Goal: Task Accomplishment & Management: Use online tool/utility

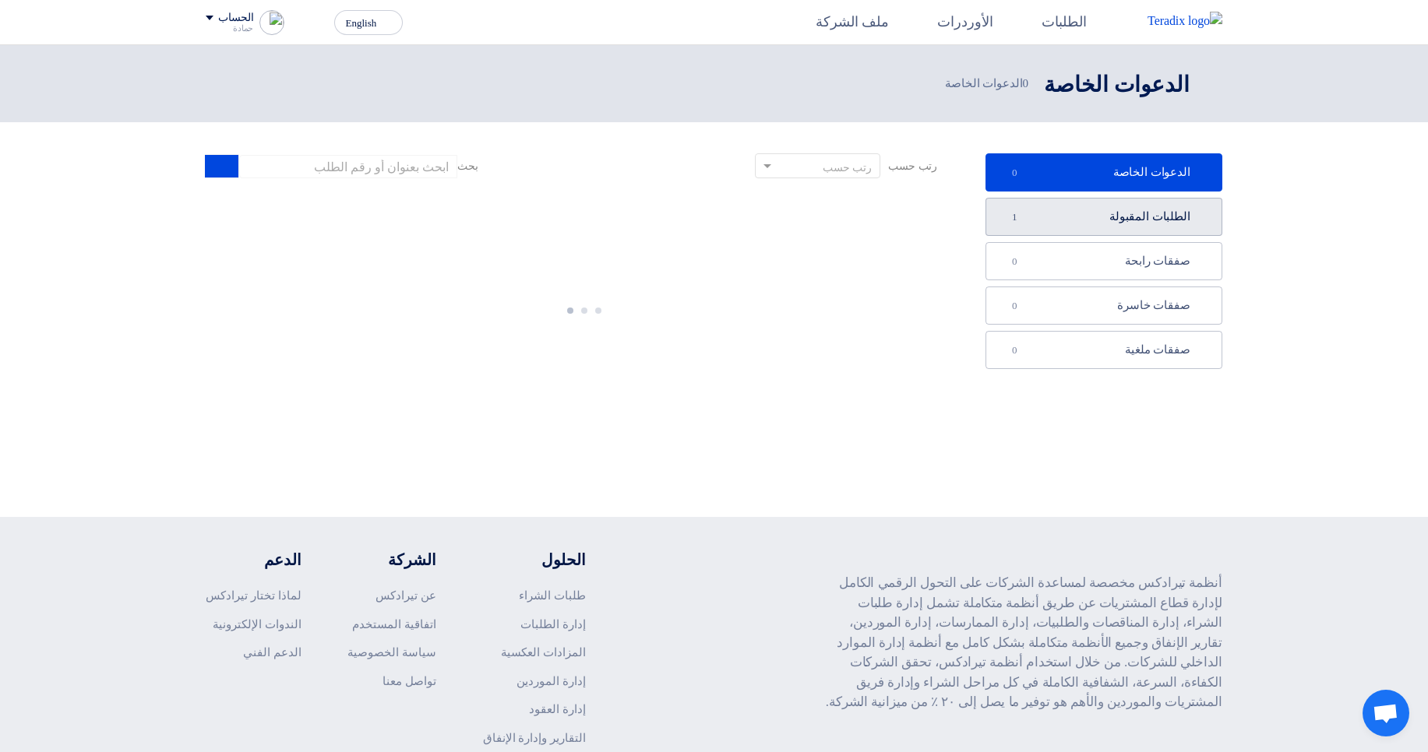
click at [1104, 216] on link "الطلبات المقبولة الطلبات المقبولة 1" at bounding box center [1103, 217] width 237 height 38
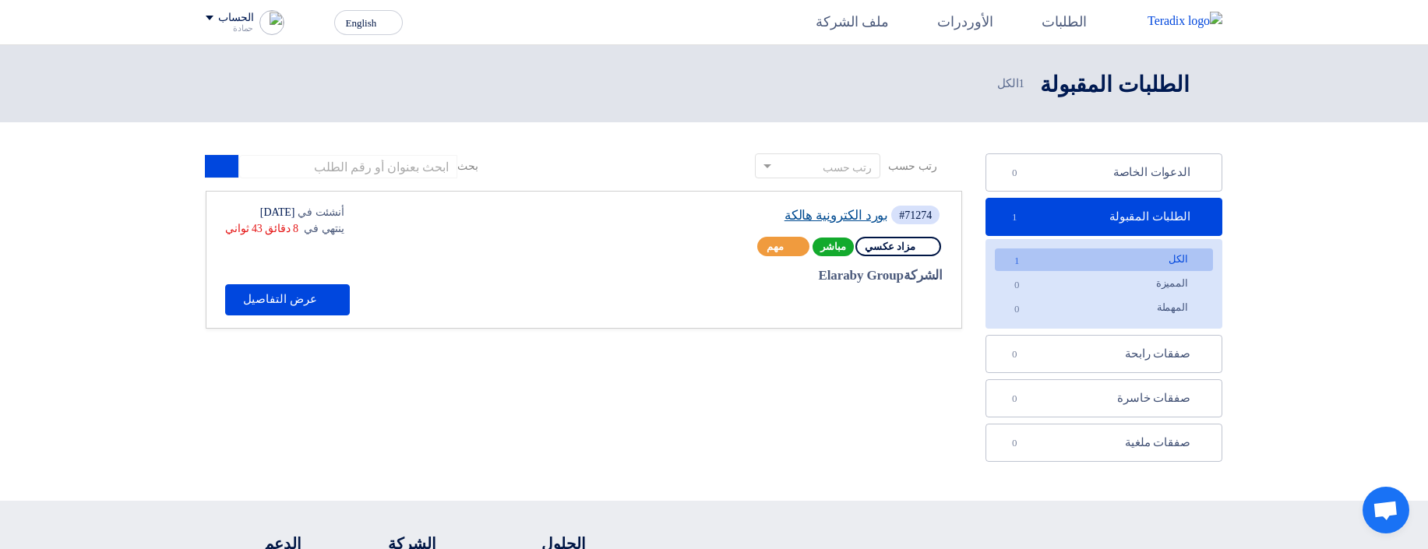
click at [828, 221] on link "بورد الكترونية هالكة" at bounding box center [755, 216] width 265 height 14
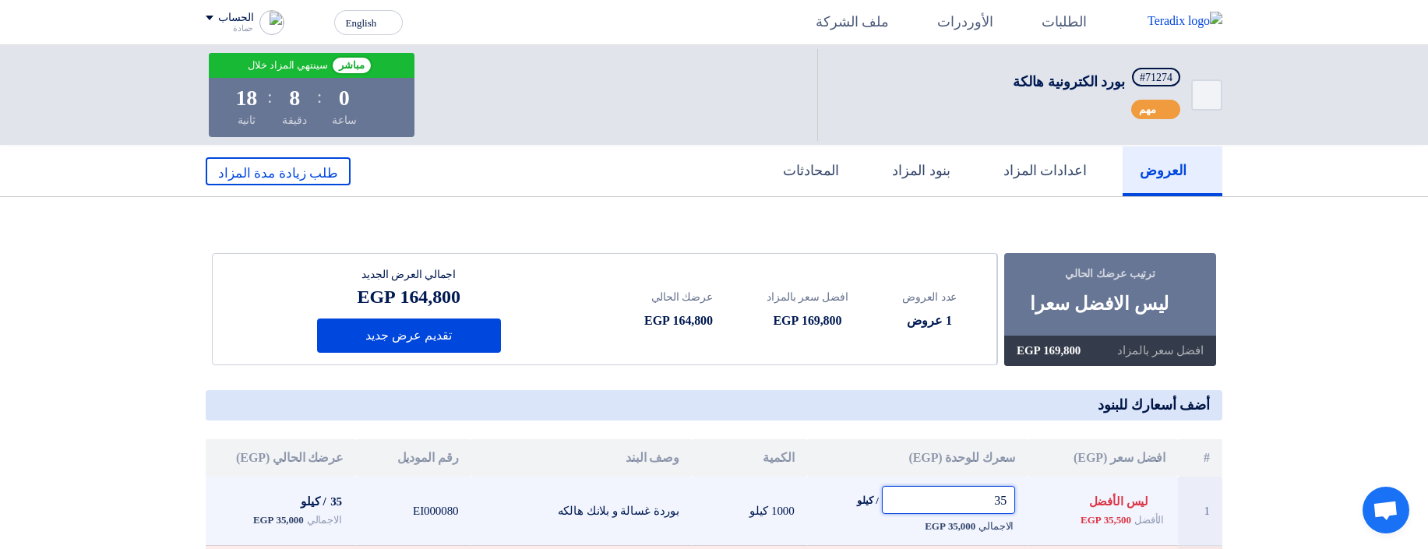
click at [981, 496] on input "35" at bounding box center [949, 500] width 134 height 28
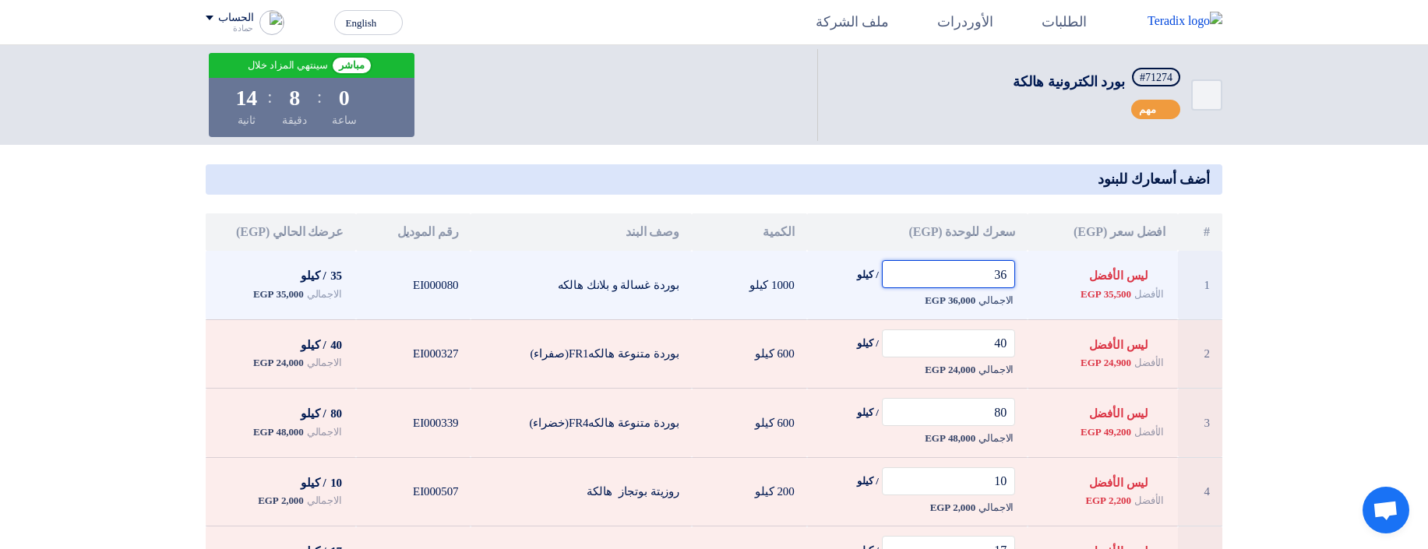
scroll to position [222, 0]
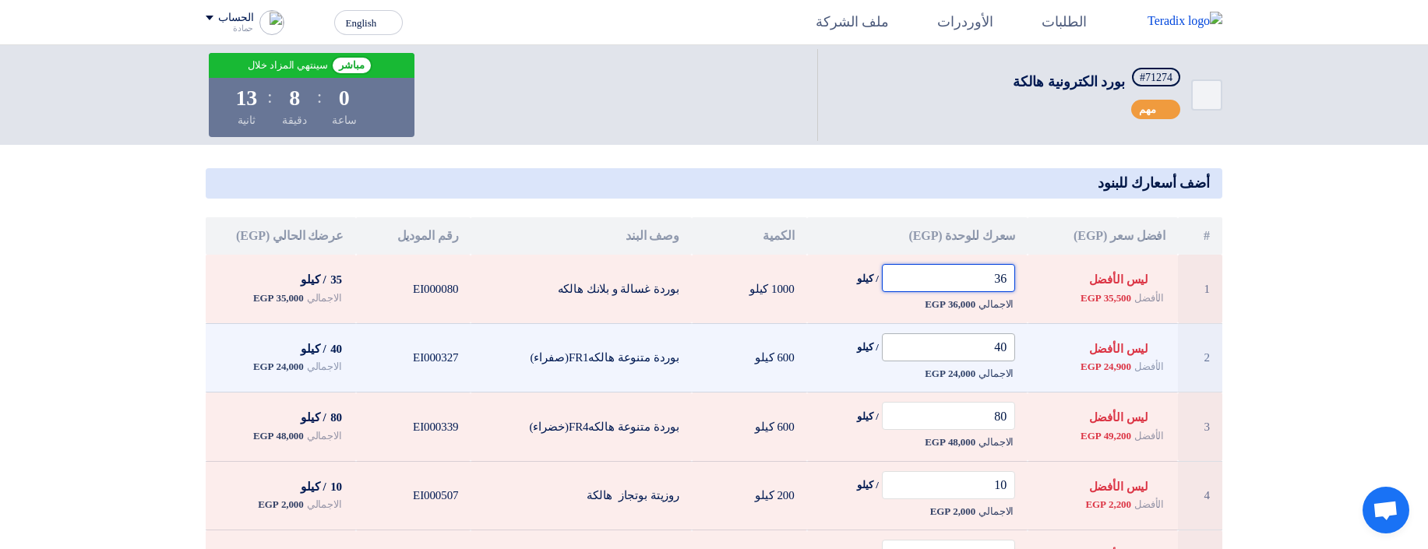
type input "36"
click at [972, 340] on input "40" at bounding box center [949, 347] width 134 height 28
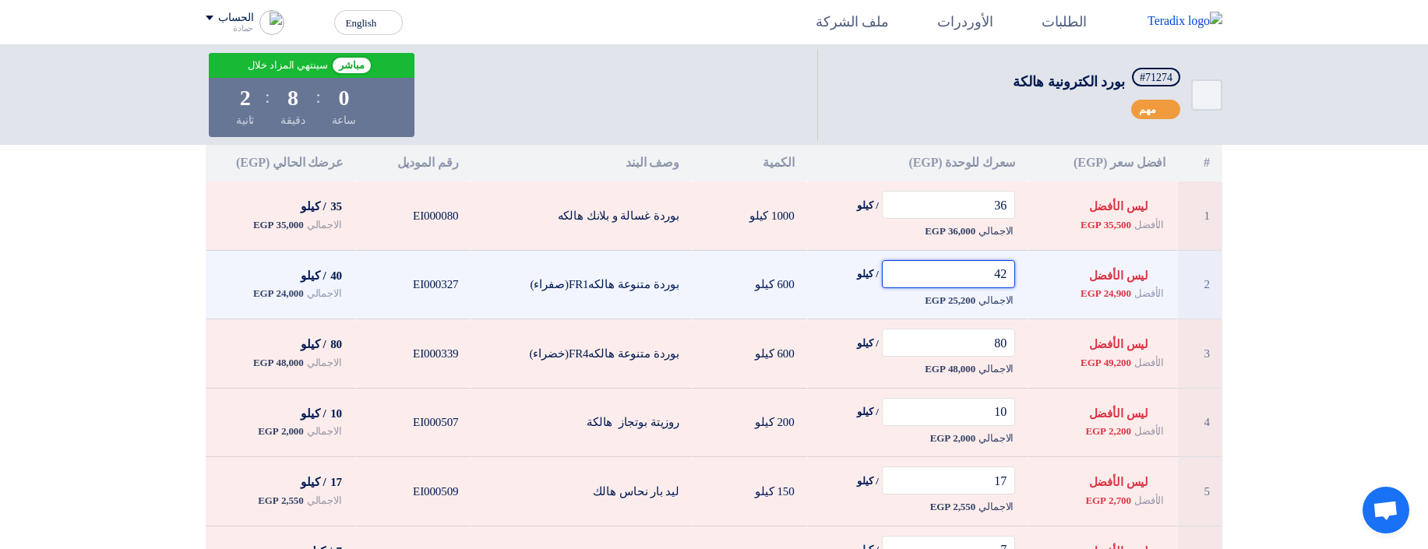
scroll to position [285, 0]
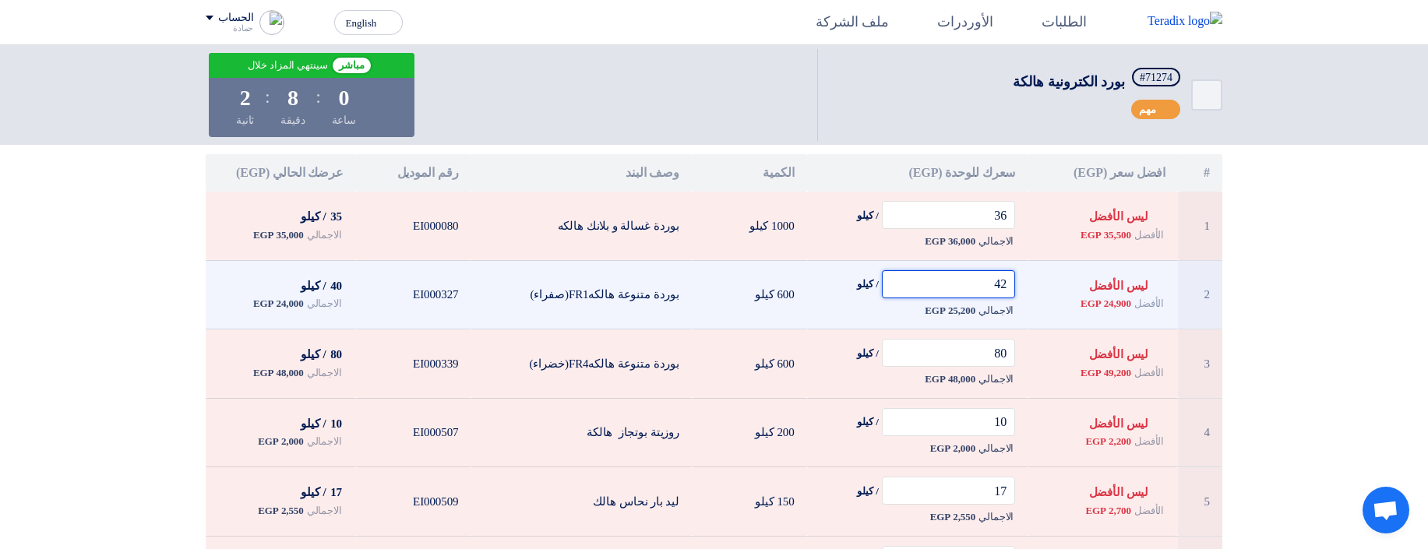
type input "42"
click at [972, 340] on input "80" at bounding box center [949, 353] width 134 height 28
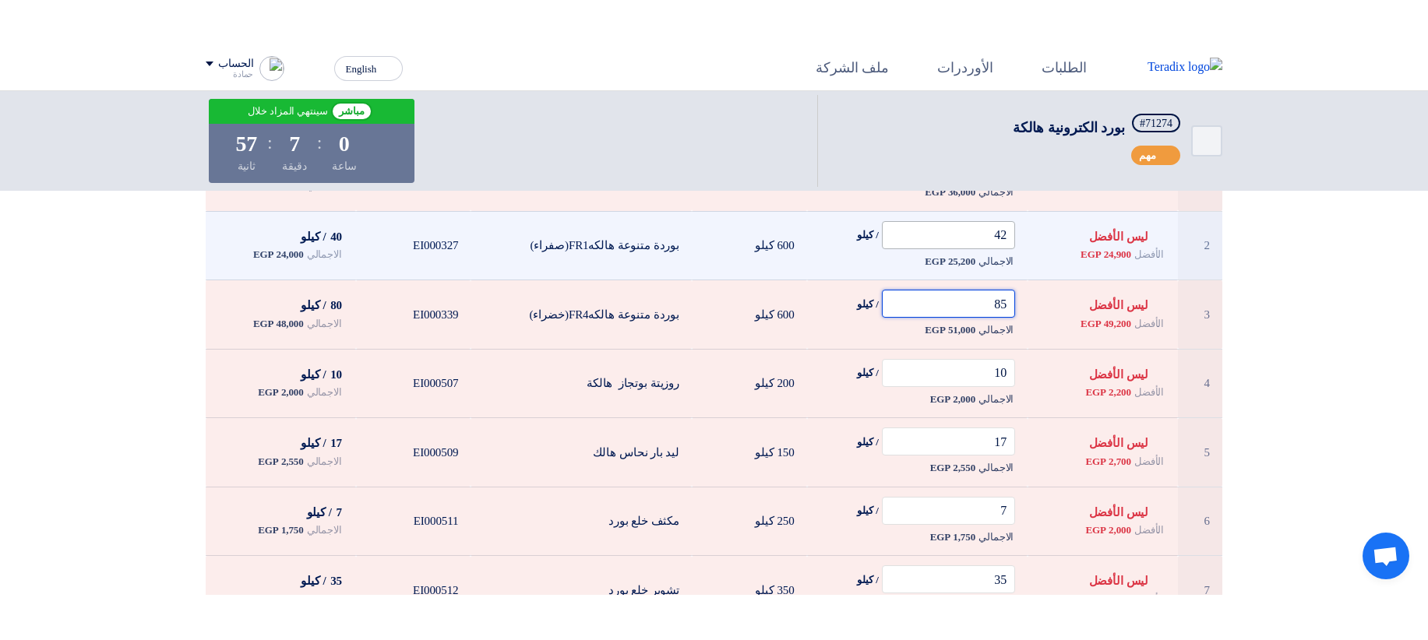
scroll to position [374, 0]
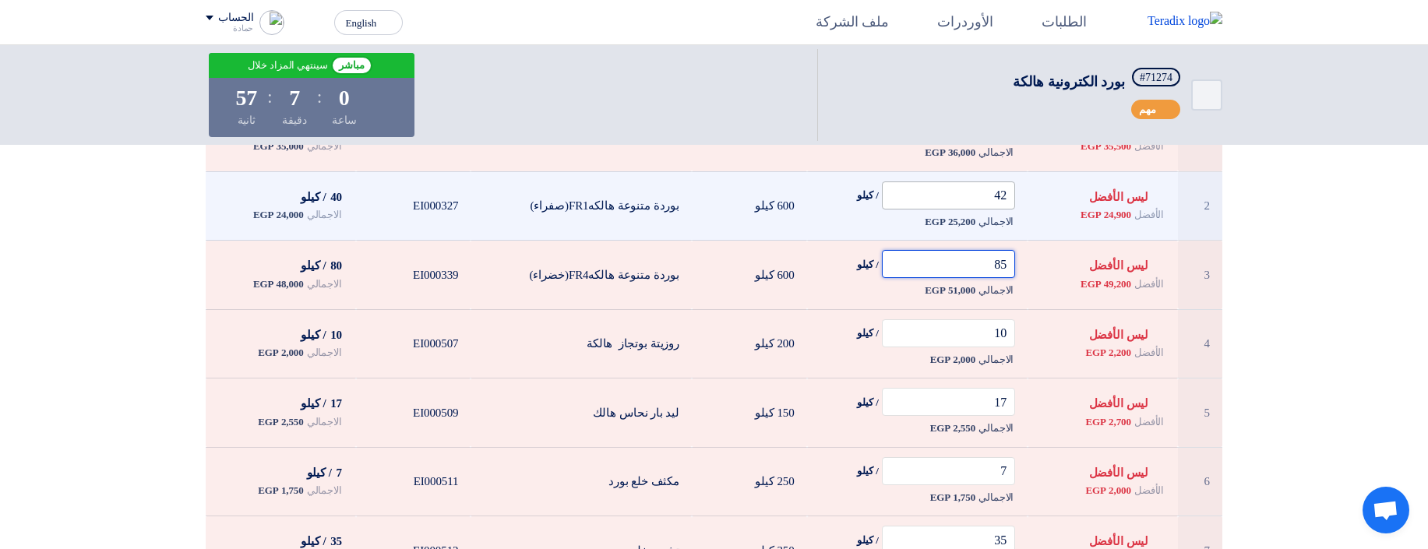
type input "85"
click at [972, 340] on input "10" at bounding box center [949, 333] width 134 height 28
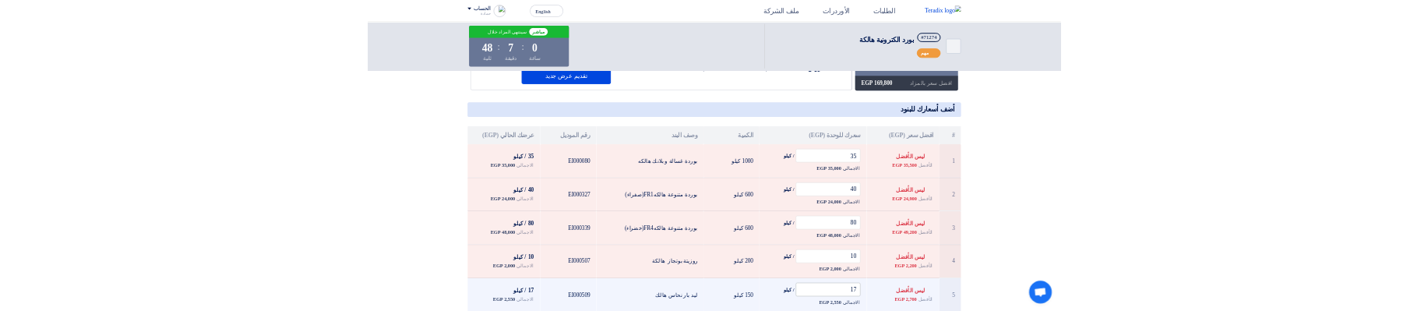
scroll to position [185, 0]
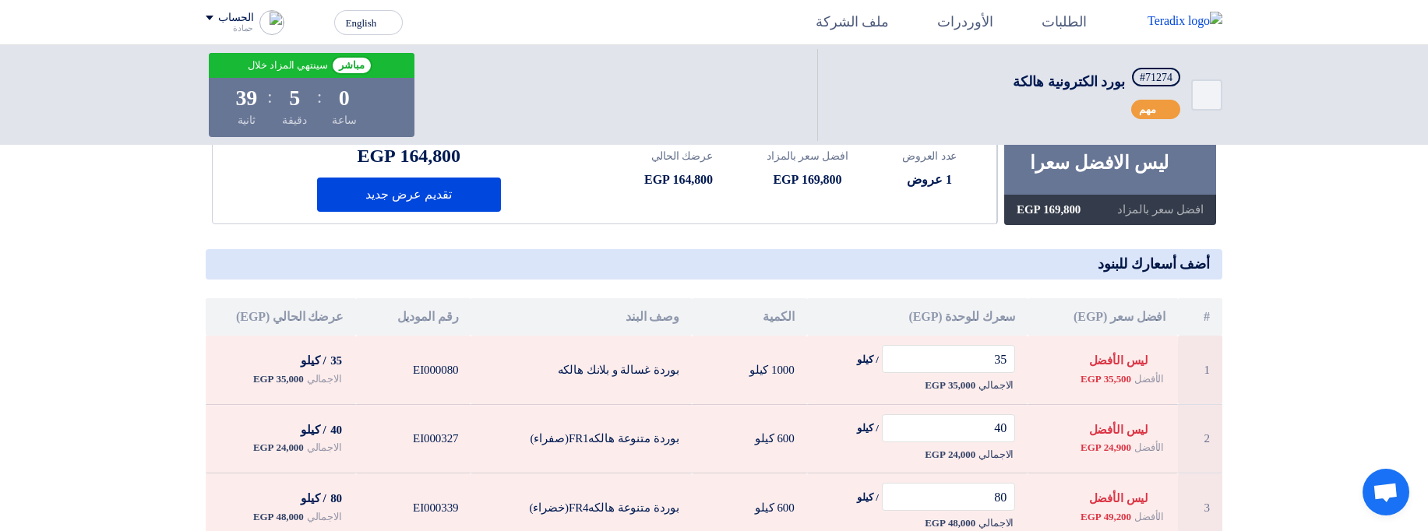
scroll to position [139, 0]
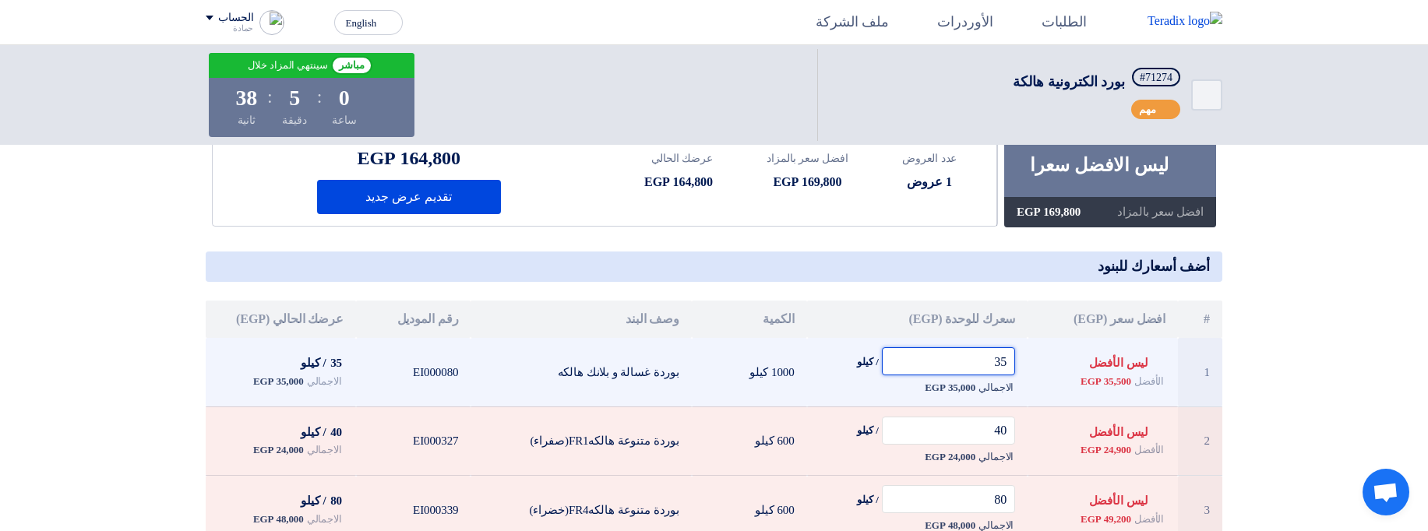
click at [983, 310] on input "35" at bounding box center [949, 361] width 134 height 28
type input "42"
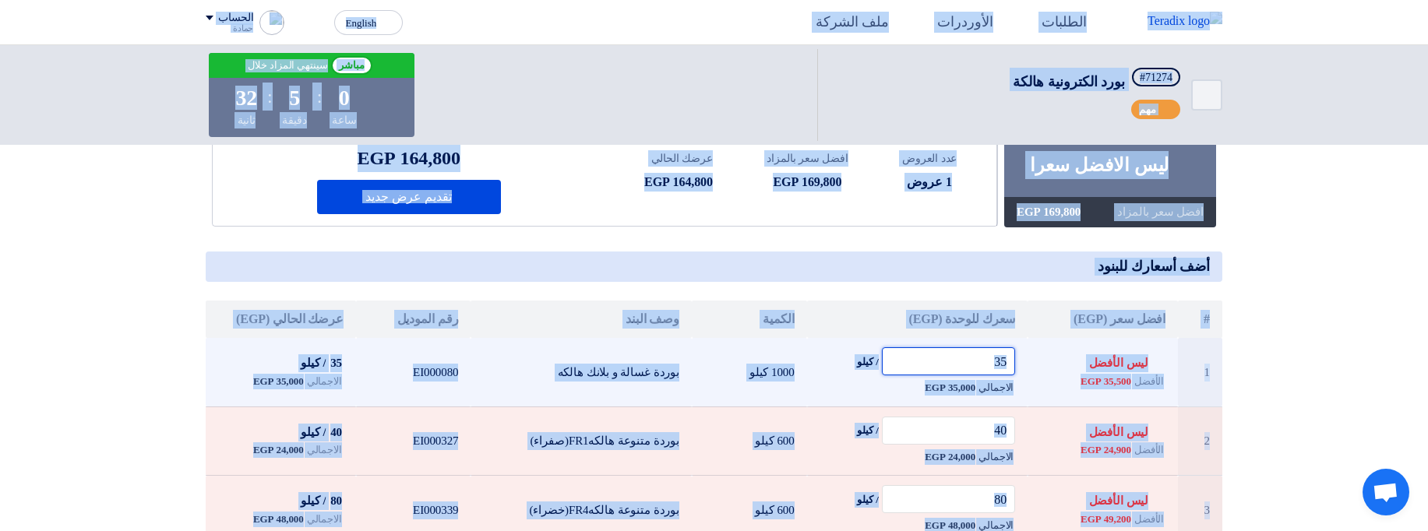
click at [954, 310] on input "35" at bounding box center [949, 361] width 134 height 28
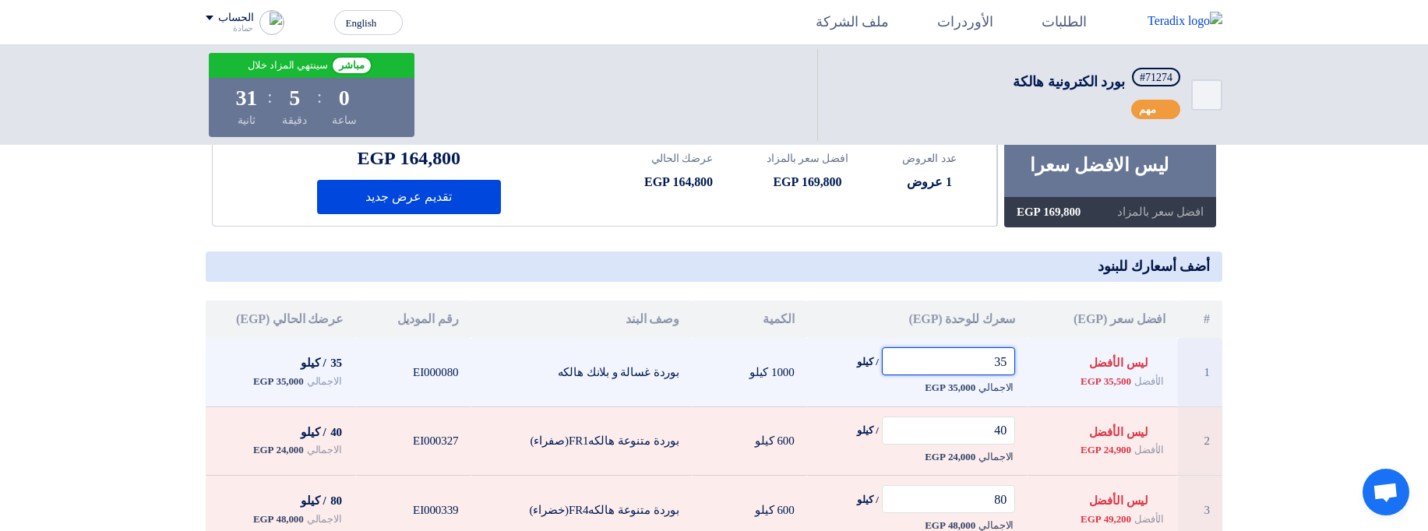
click at [954, 310] on input "35" at bounding box center [949, 361] width 134 height 28
type input "36"
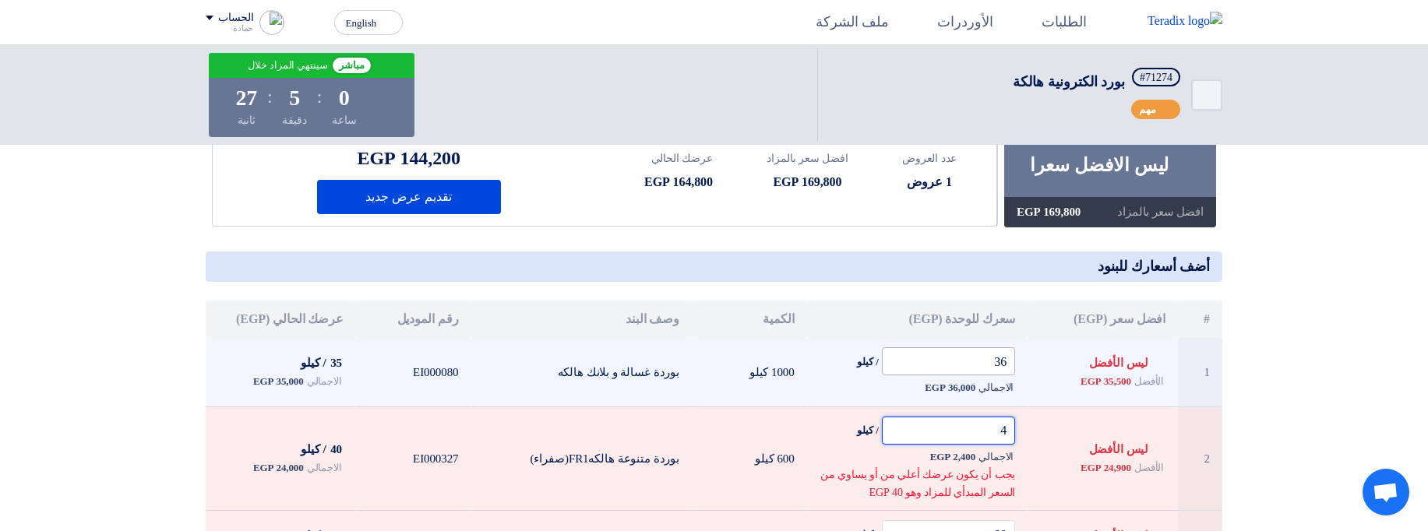
type input "42"
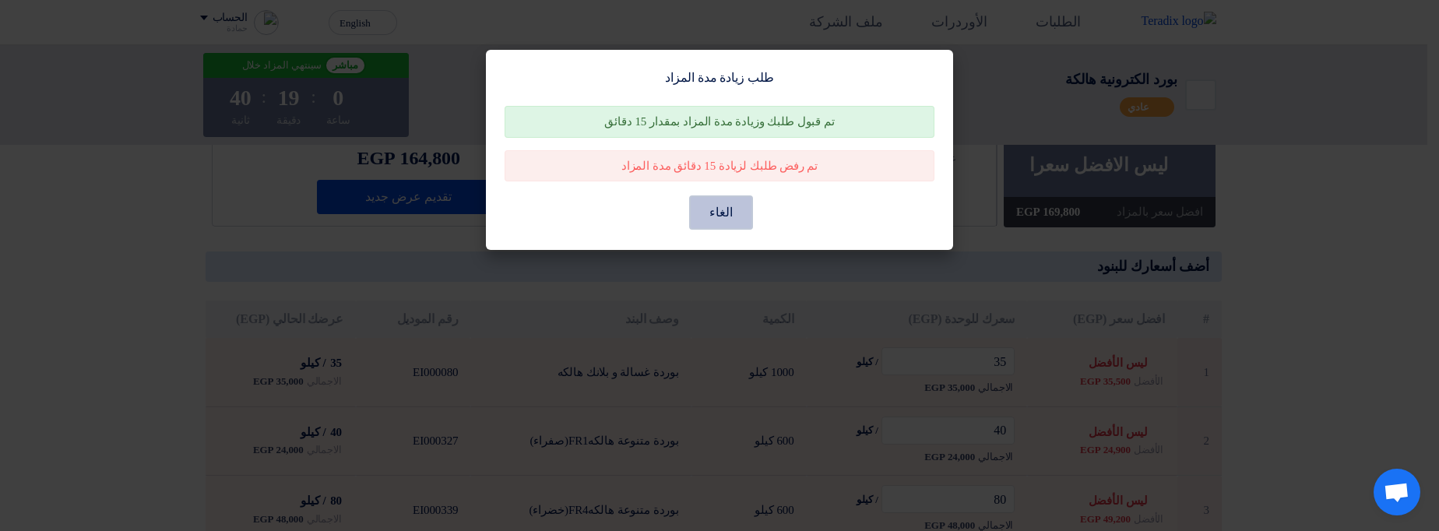
click at [725, 220] on button "الغاء" at bounding box center [721, 213] width 64 height 34
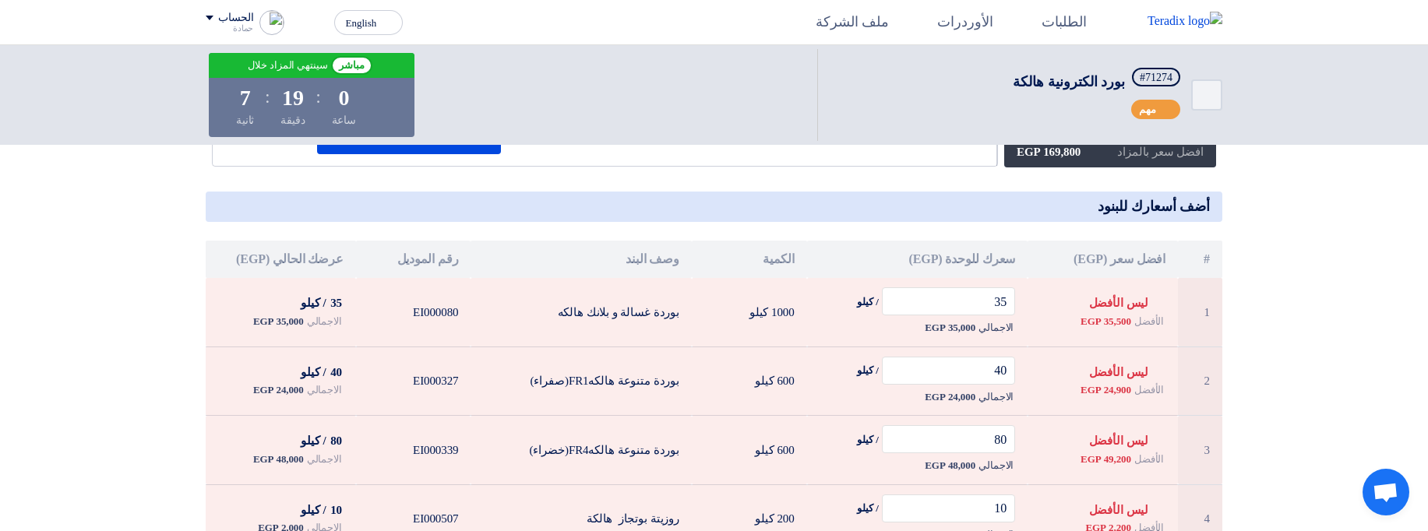
scroll to position [201, 0]
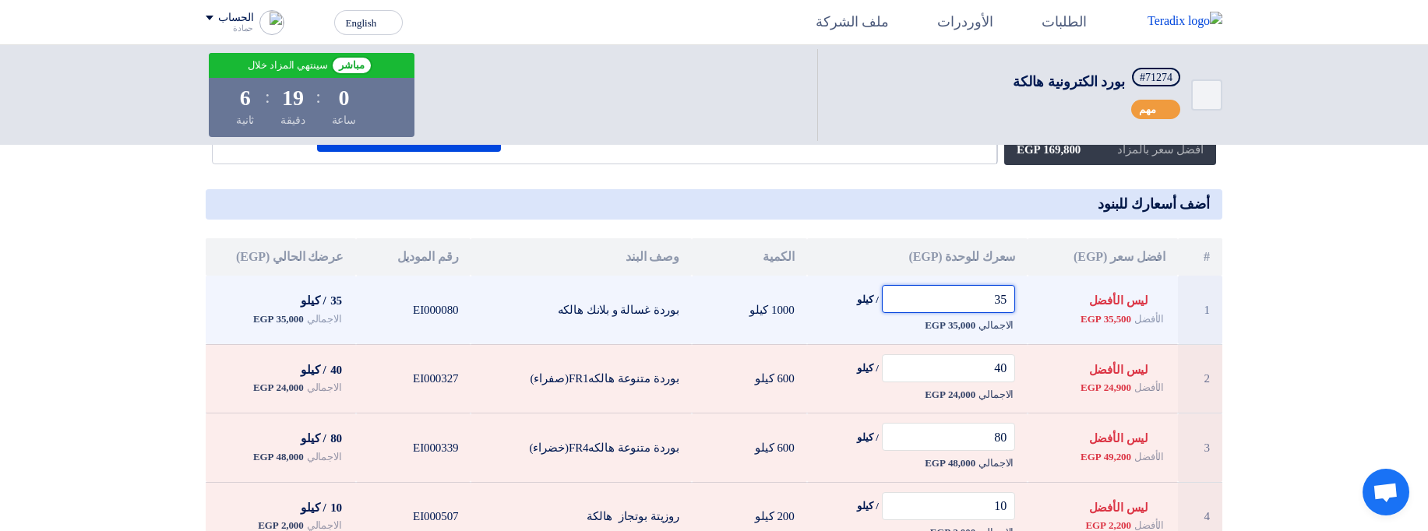
click at [968, 305] on input "35" at bounding box center [949, 299] width 134 height 28
click at [946, 298] on input "35" at bounding box center [949, 299] width 134 height 28
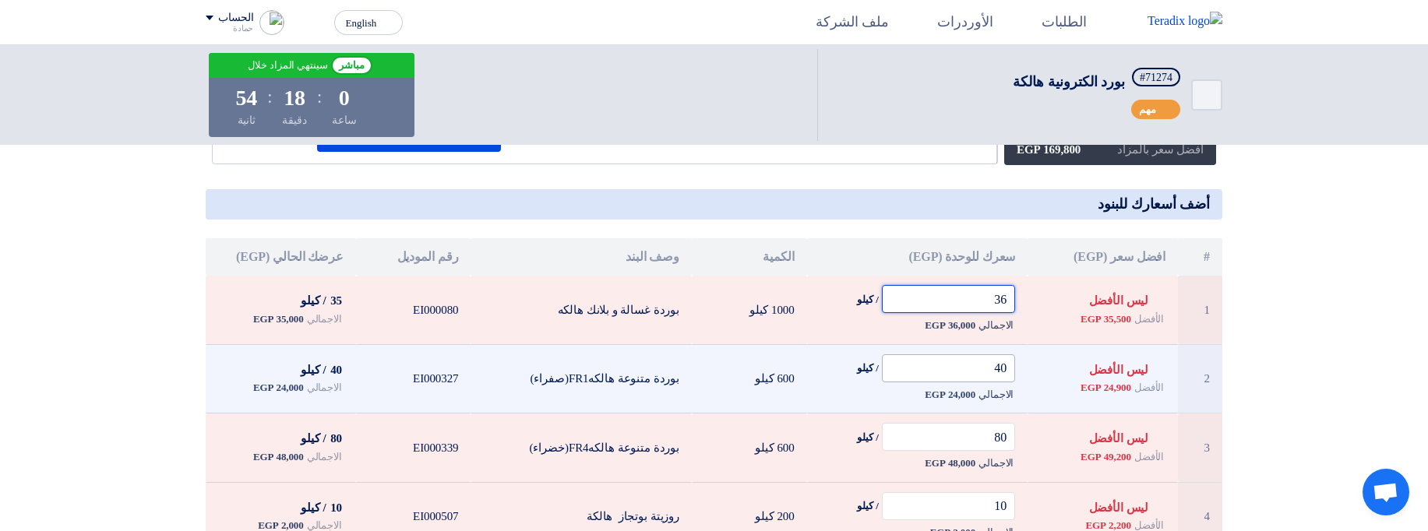
type input "36"
click at [971, 372] on input "40" at bounding box center [949, 368] width 134 height 28
type input "42"
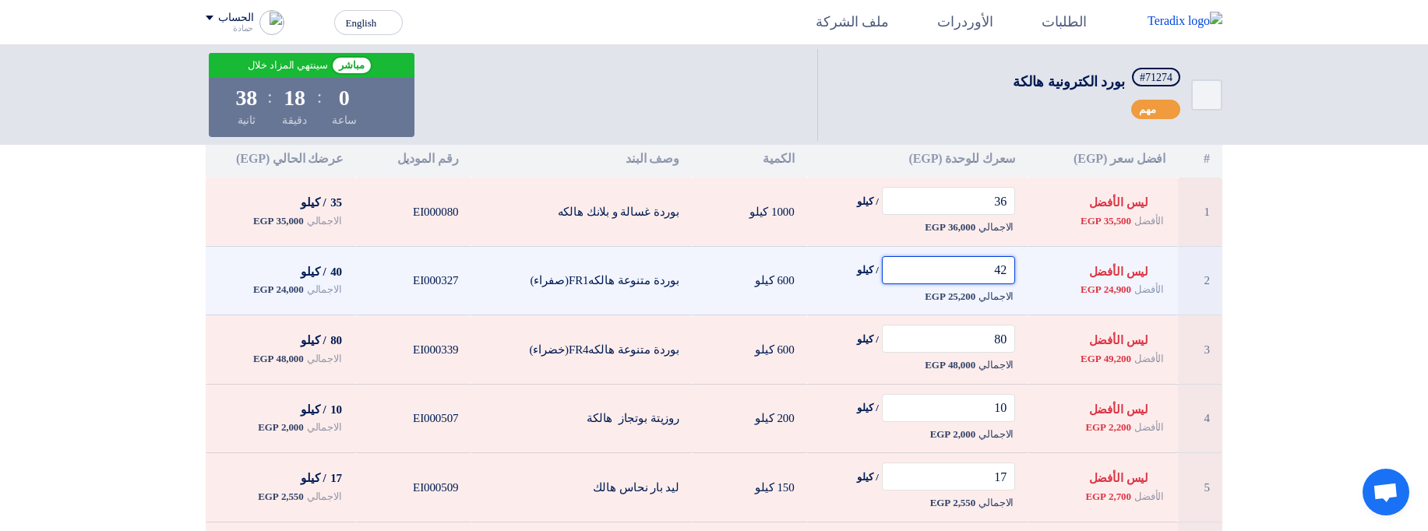
scroll to position [291, 0]
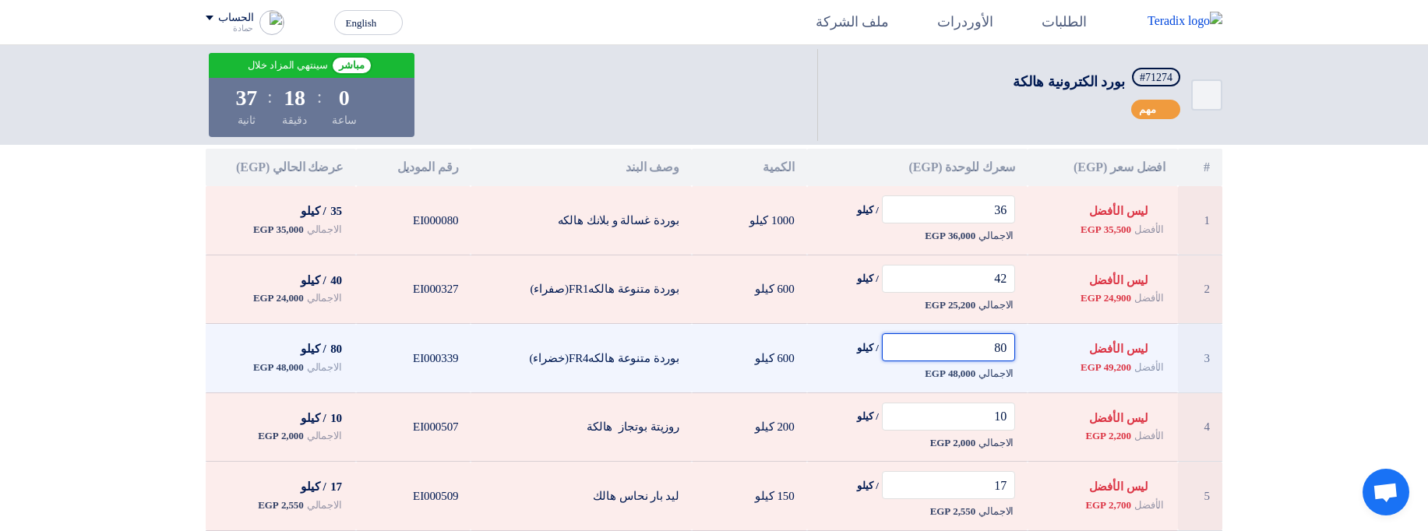
click at [984, 343] on input "80" at bounding box center [949, 347] width 134 height 28
type input "35"
type input "40"
type input "80"
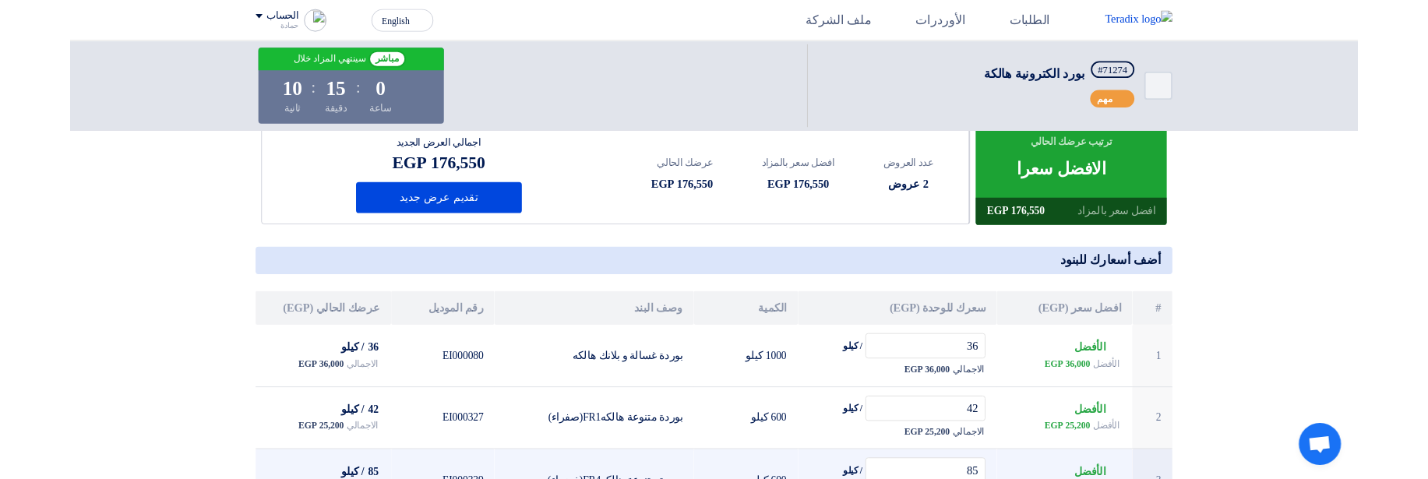
scroll to position [108, 0]
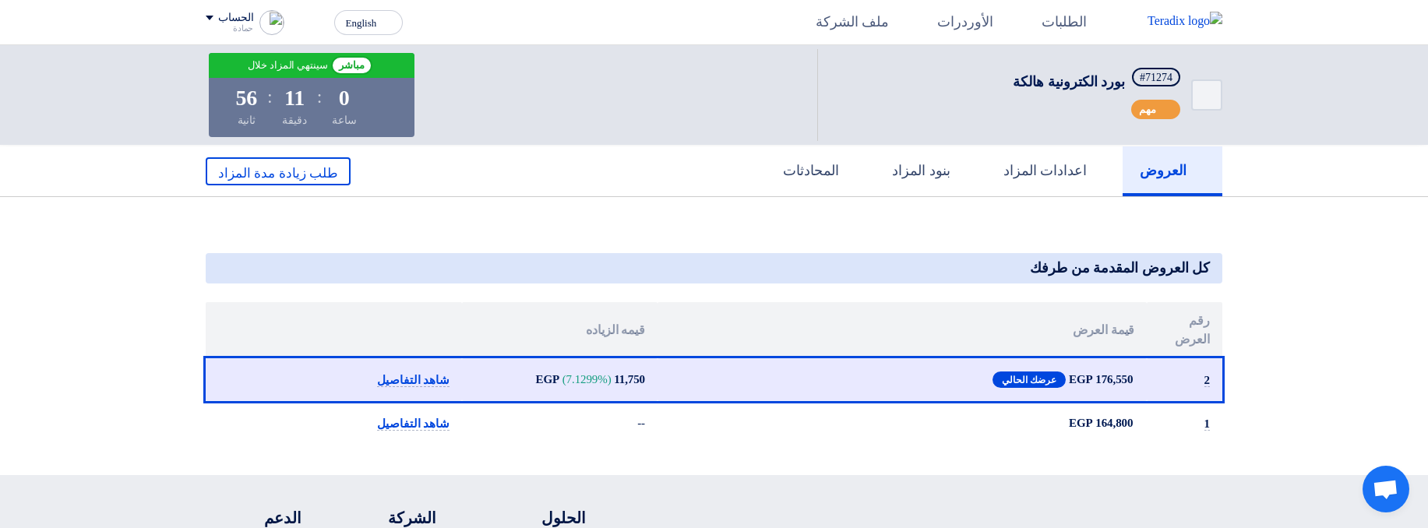
scroll to position [11, 0]
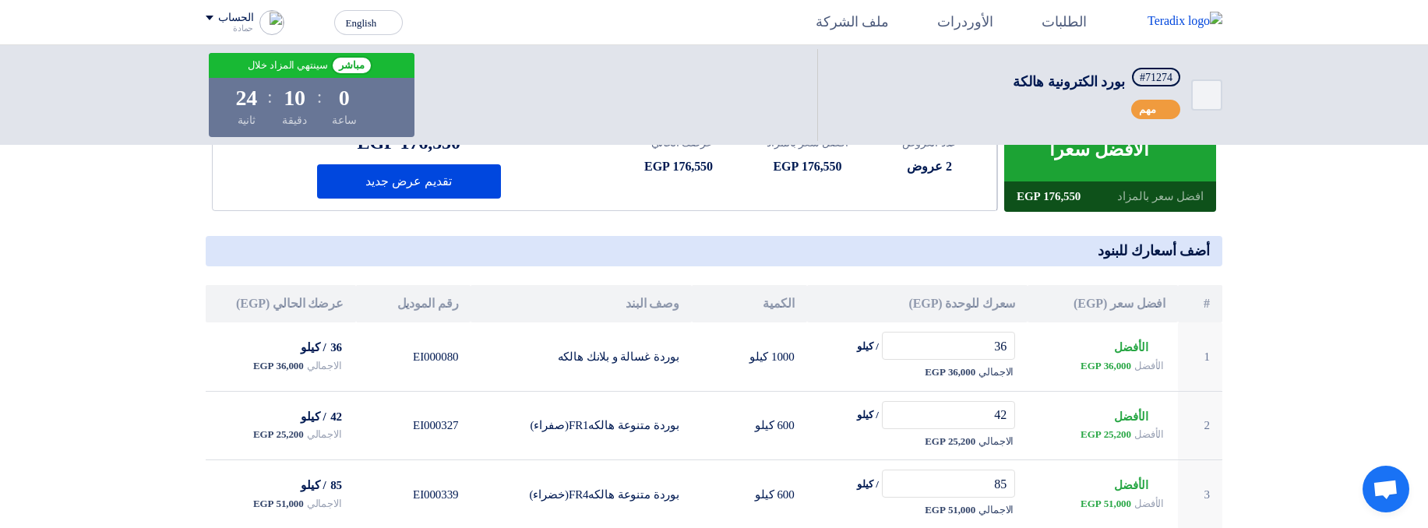
scroll to position [162, 0]
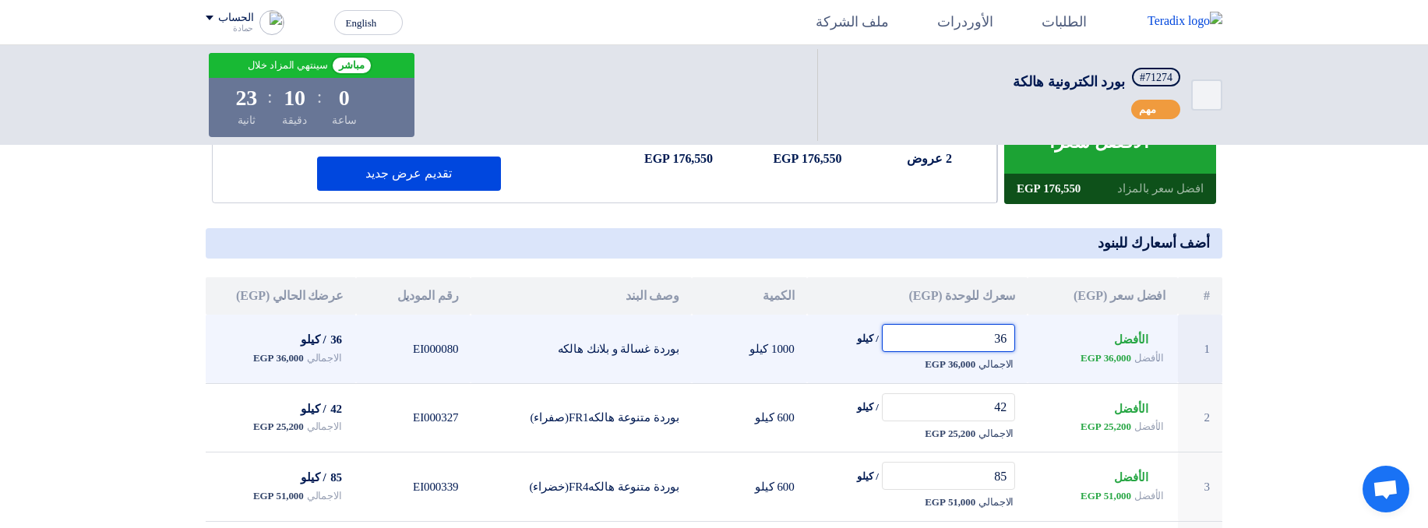
click at [935, 338] on input "36" at bounding box center [949, 338] width 134 height 28
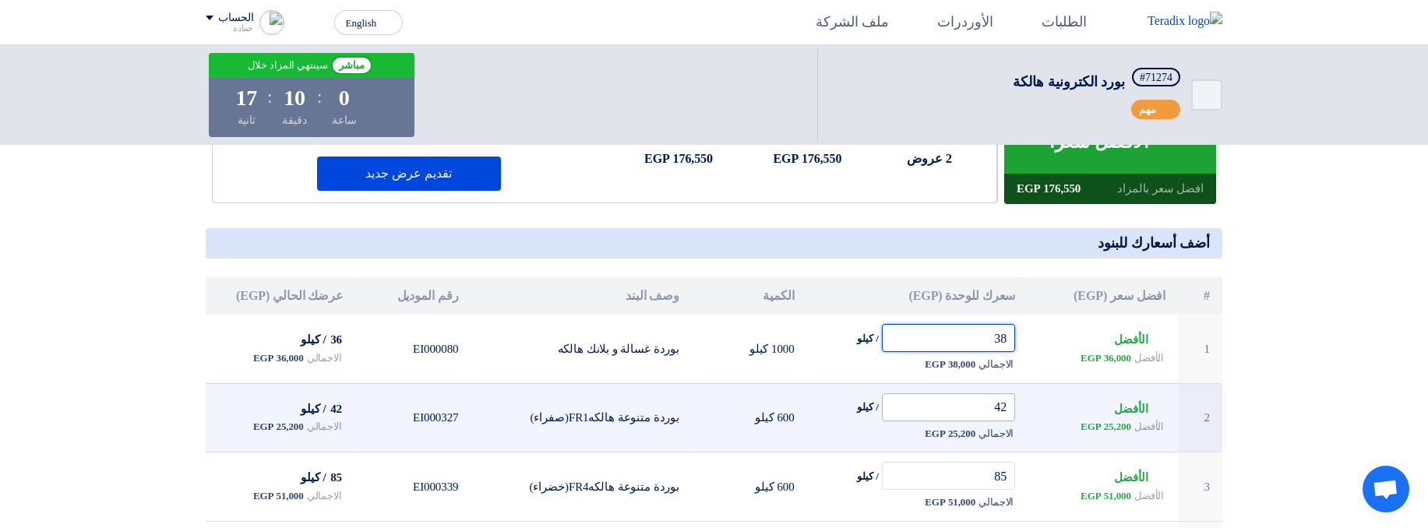
type input "38"
click at [952, 411] on input "42" at bounding box center [949, 407] width 134 height 28
type input "47"
click at [1058, 434] on div "الأفضل 25,200 EGP" at bounding box center [1102, 426] width 125 height 19
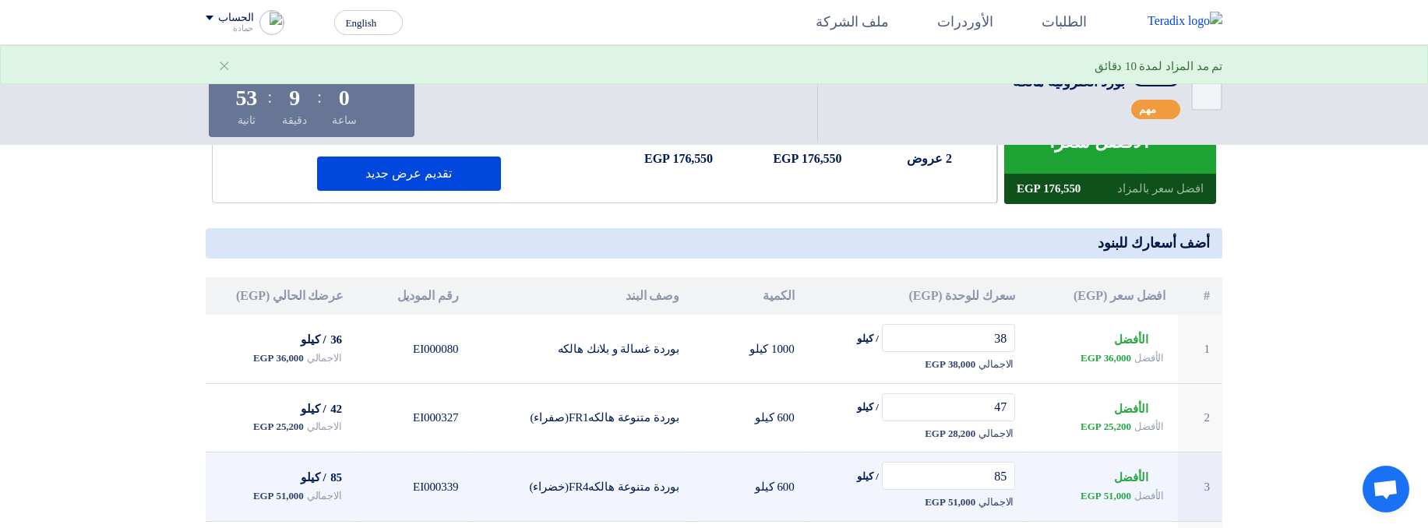
type input "36"
type input "42"
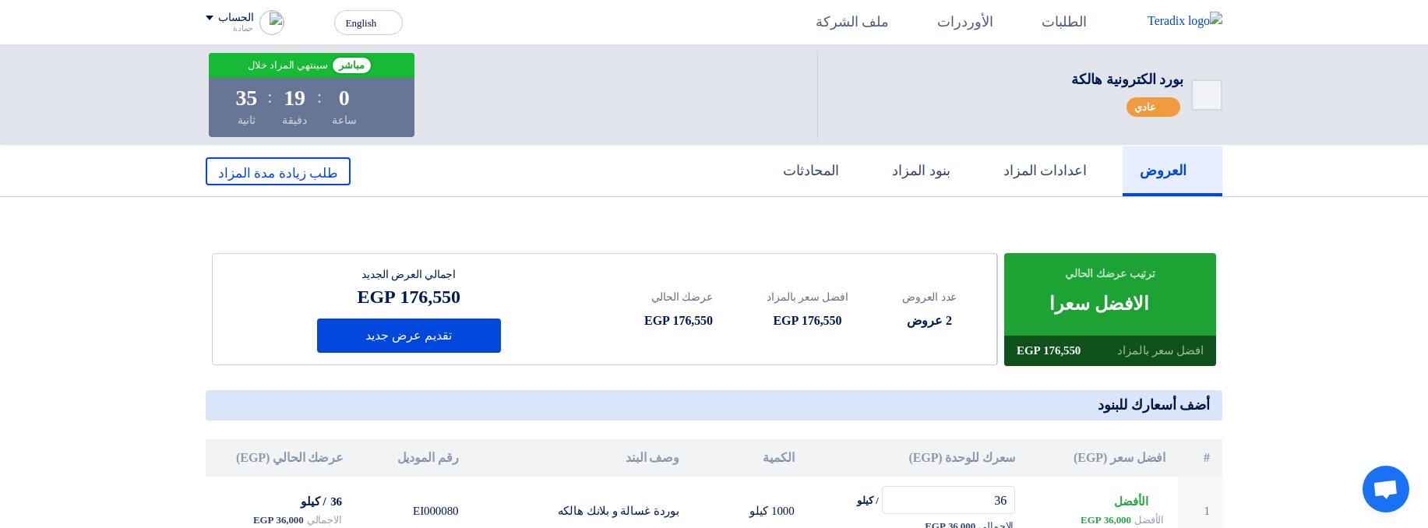
scroll to position [11, 0]
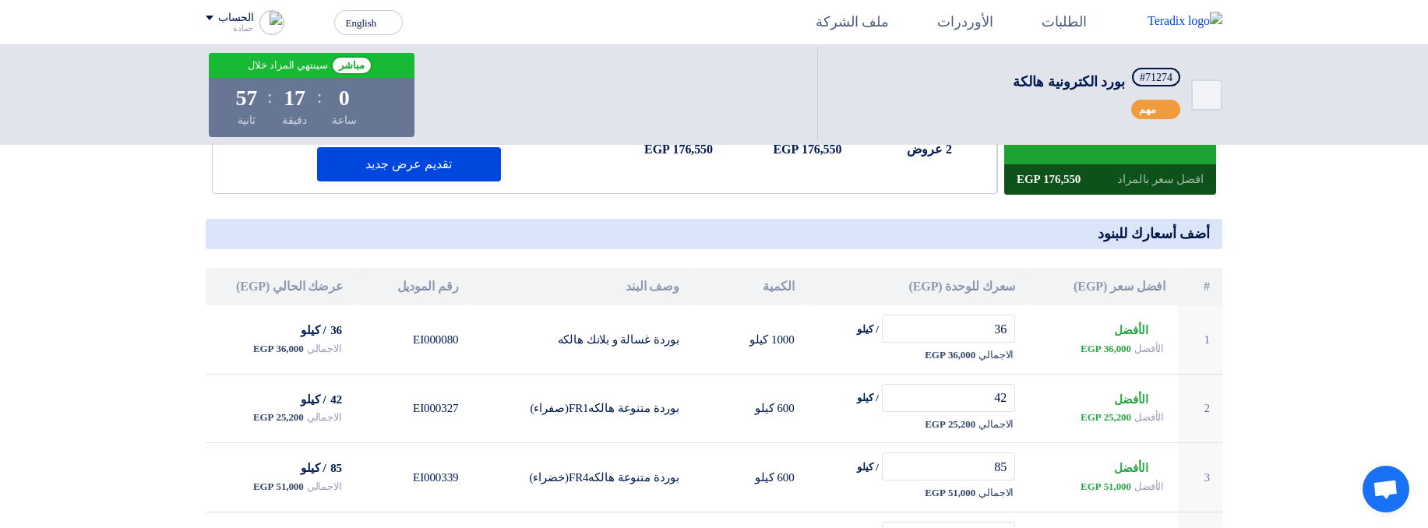
scroll to position [191, 0]
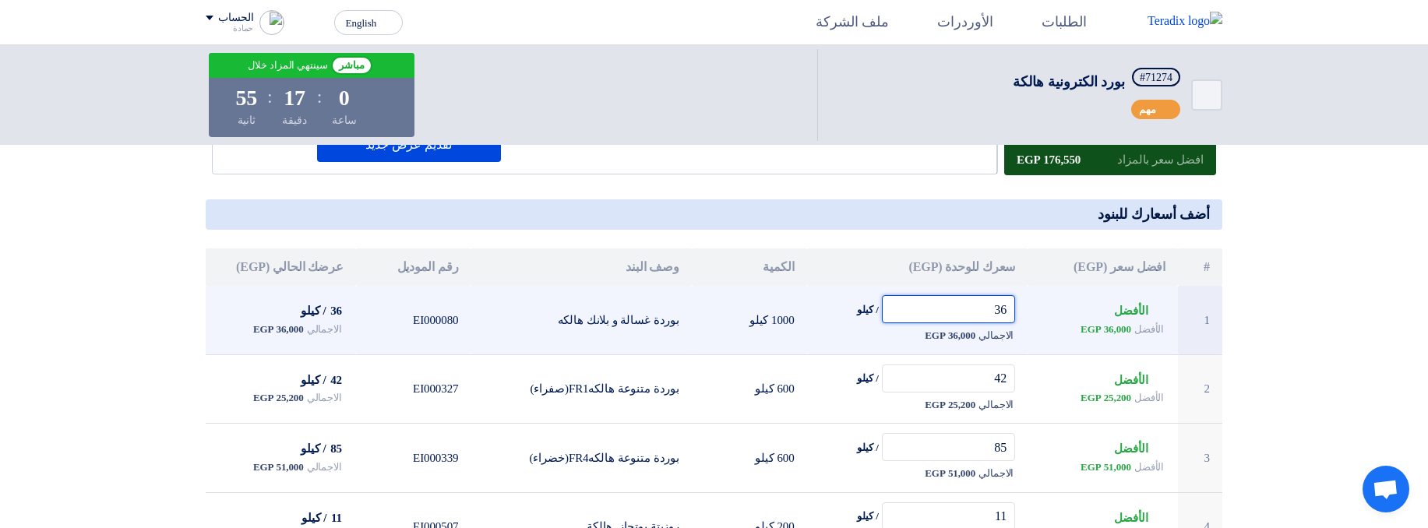
click at [959, 313] on input "36" at bounding box center [949, 309] width 134 height 28
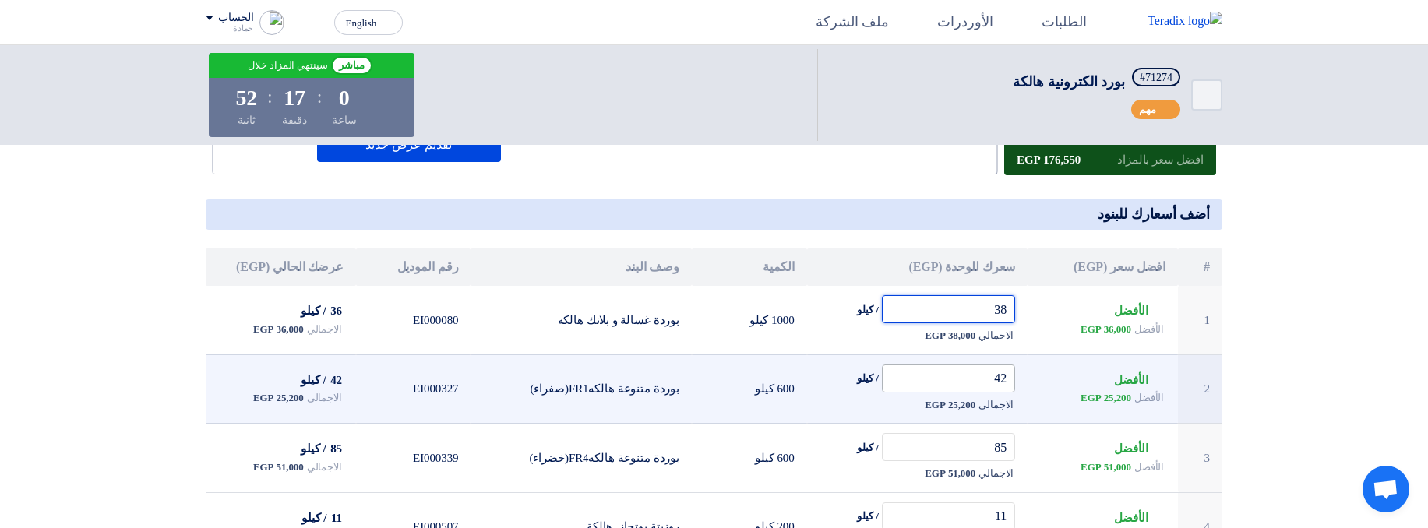
type input "38"
click at [958, 391] on input "42" at bounding box center [949, 379] width 134 height 28
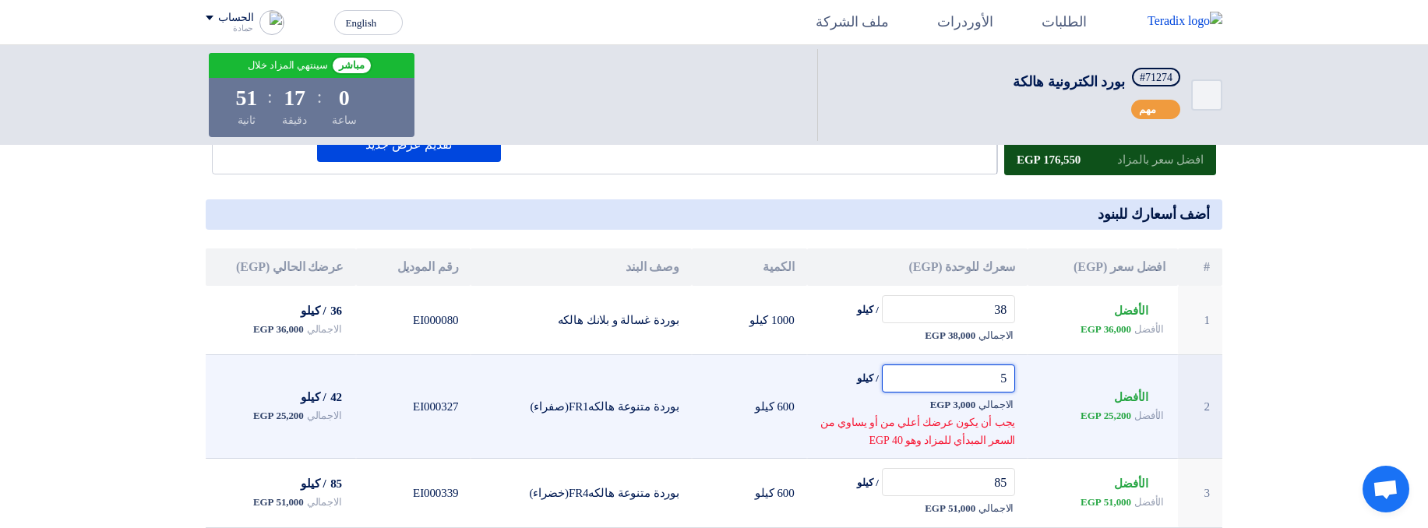
type input "50"
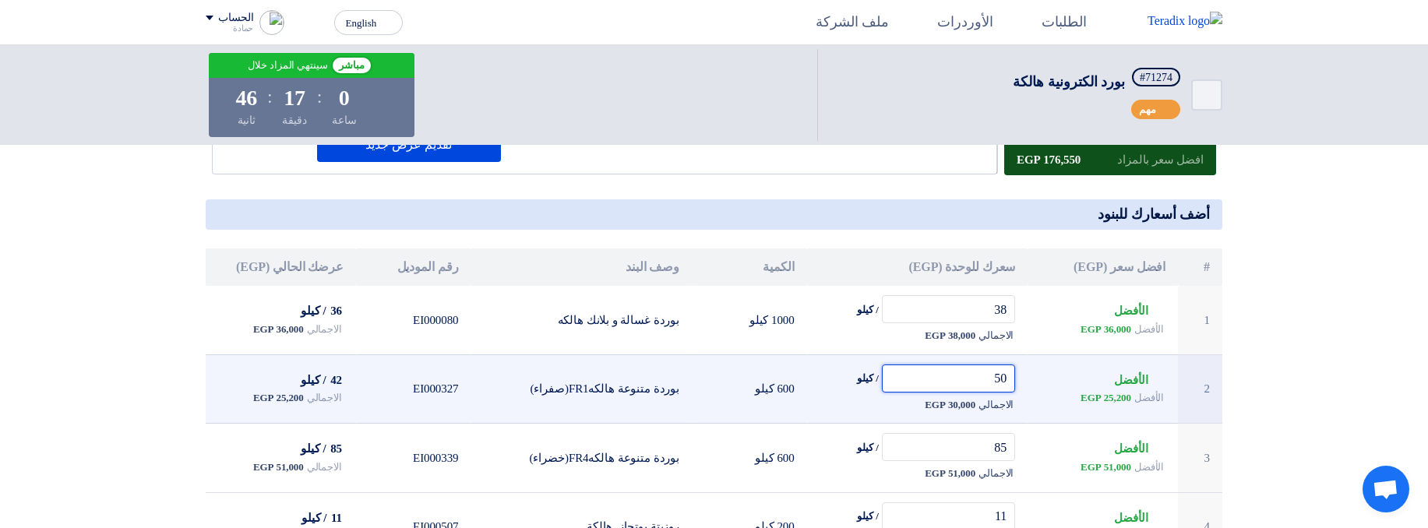
type input "36"
type input "42"
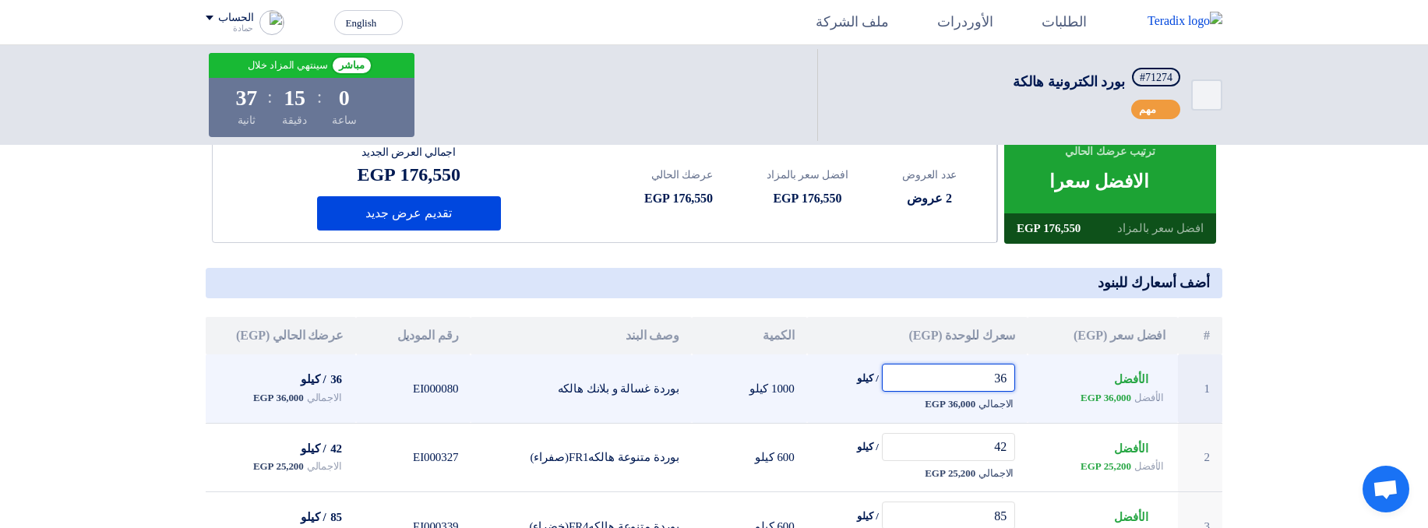
click at [942, 385] on input "36" at bounding box center [949, 378] width 134 height 28
type input "42"
type input "50"
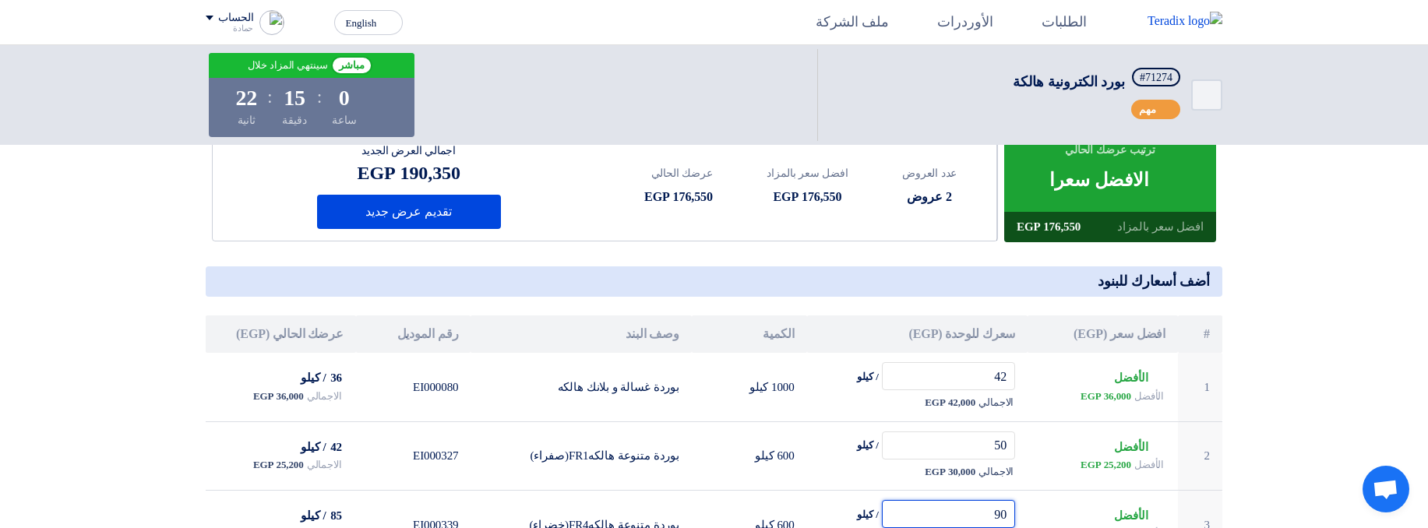
type input "90"
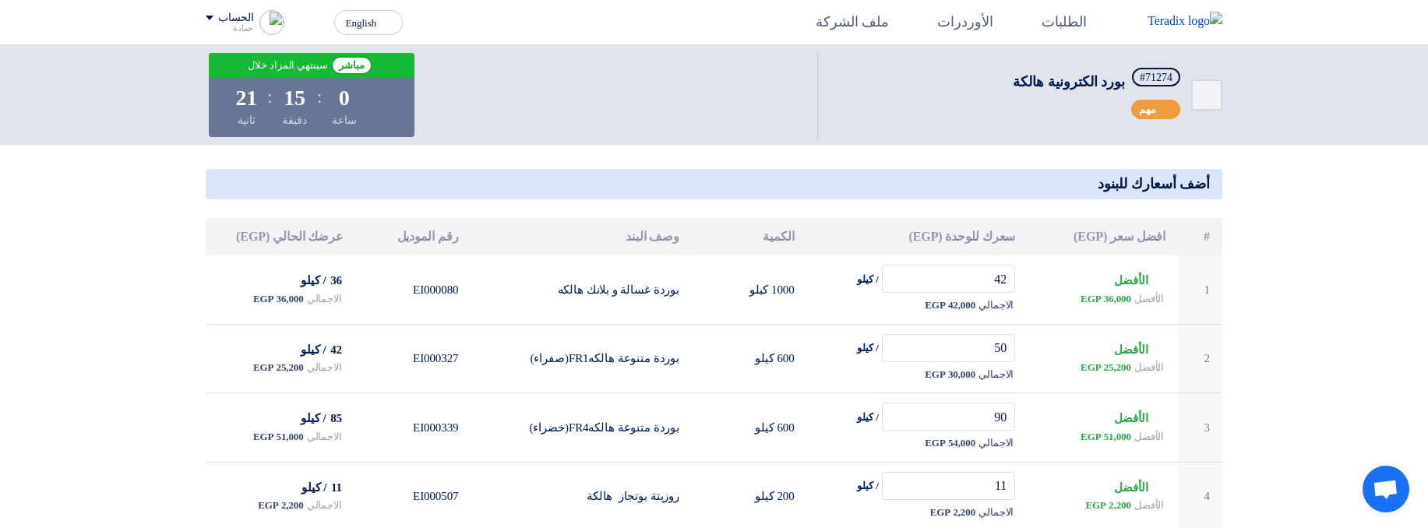
scroll to position [218, 0]
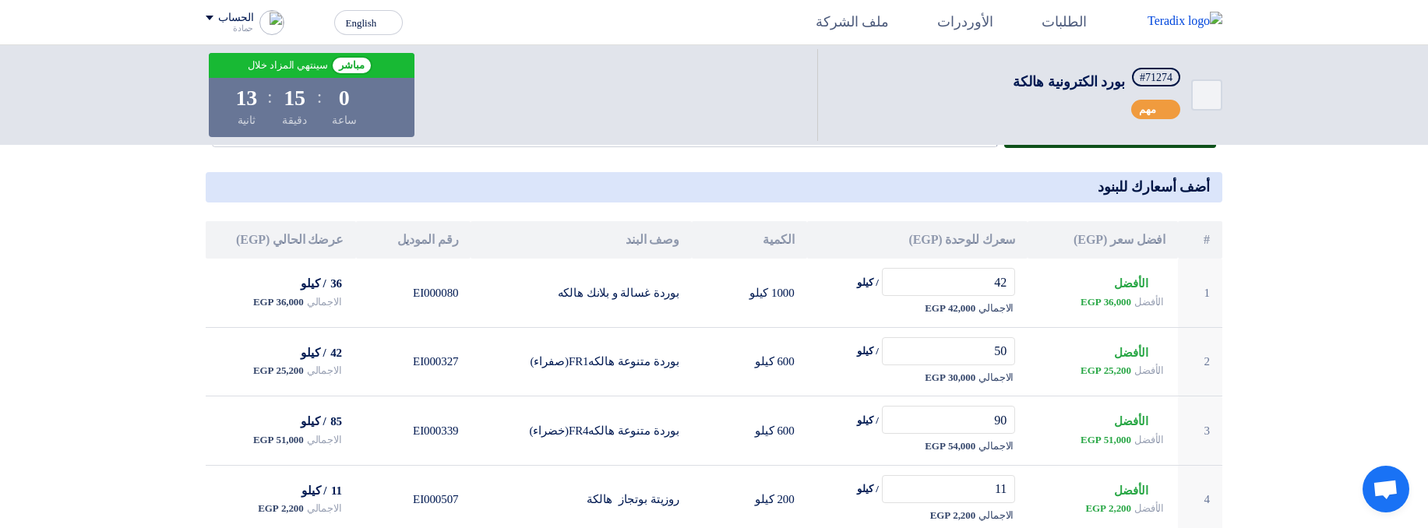
type input "36"
type input "42"
type input "85"
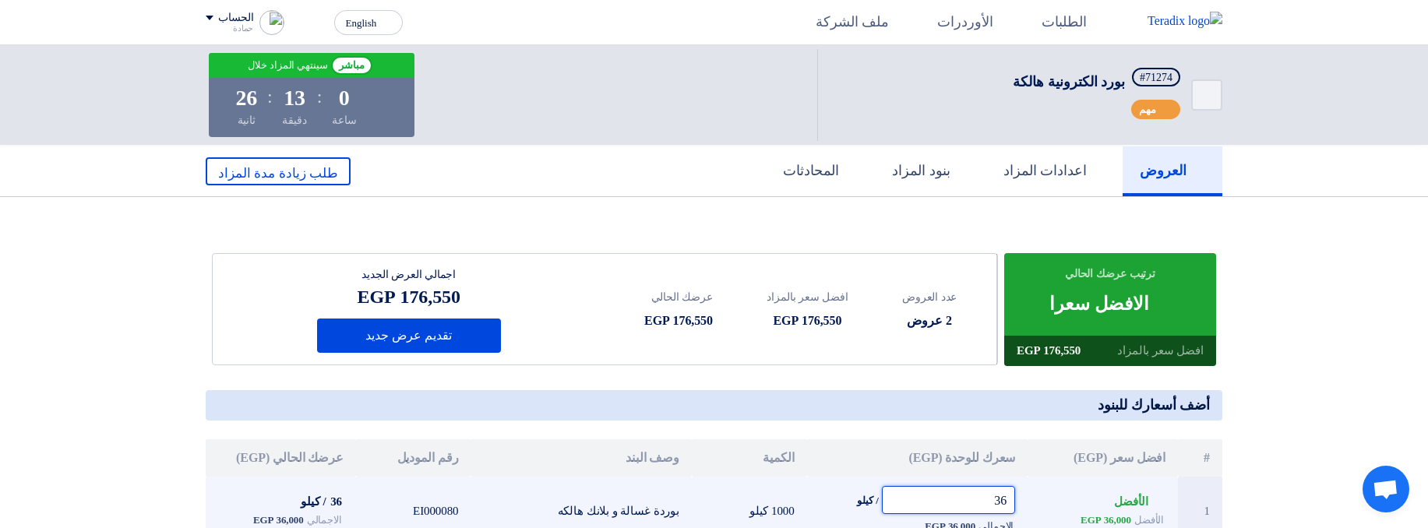
click at [971, 495] on input "36" at bounding box center [949, 500] width 134 height 28
type input "36"
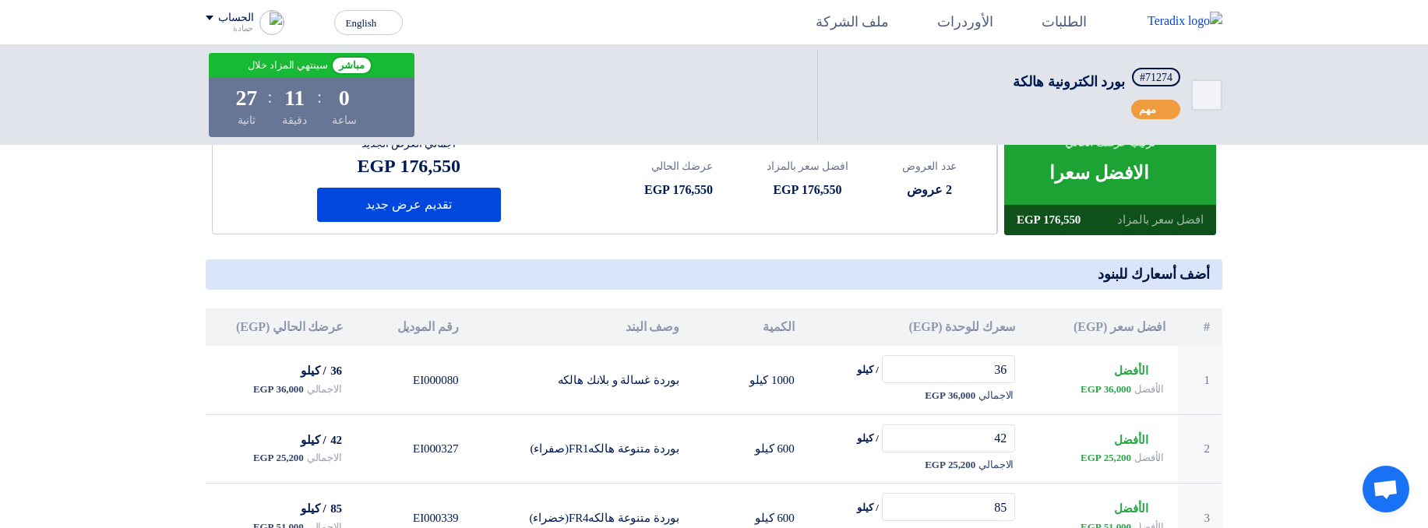
scroll to position [142, 0]
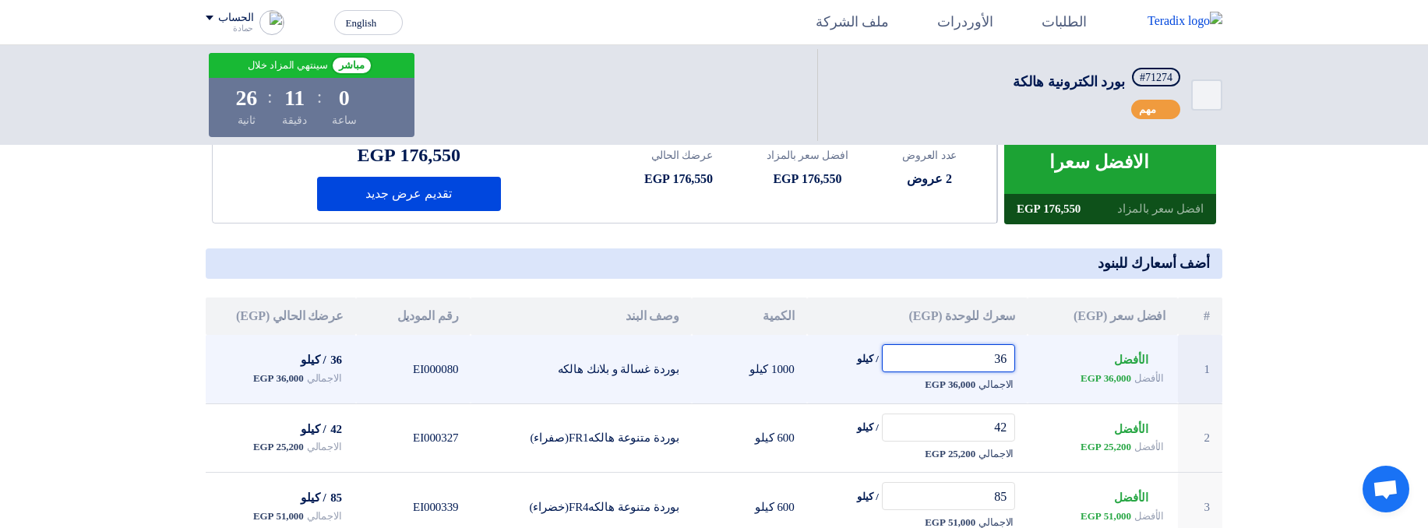
click at [915, 361] on input "36" at bounding box center [949, 358] width 134 height 28
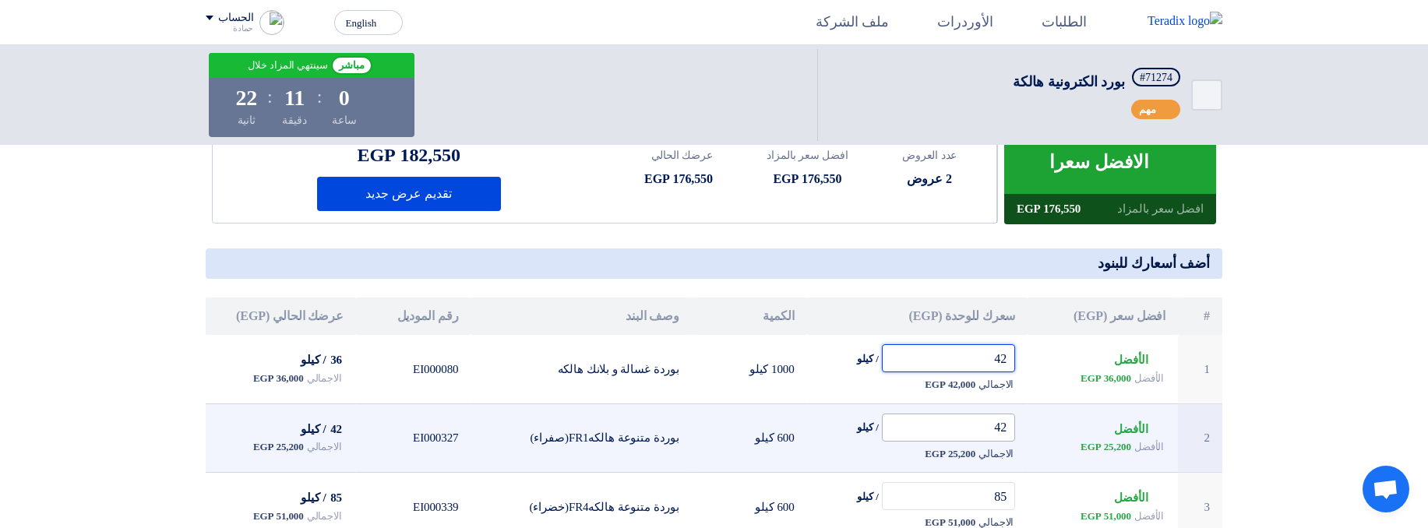
type input "42"
click at [920, 435] on input "42" at bounding box center [949, 428] width 134 height 28
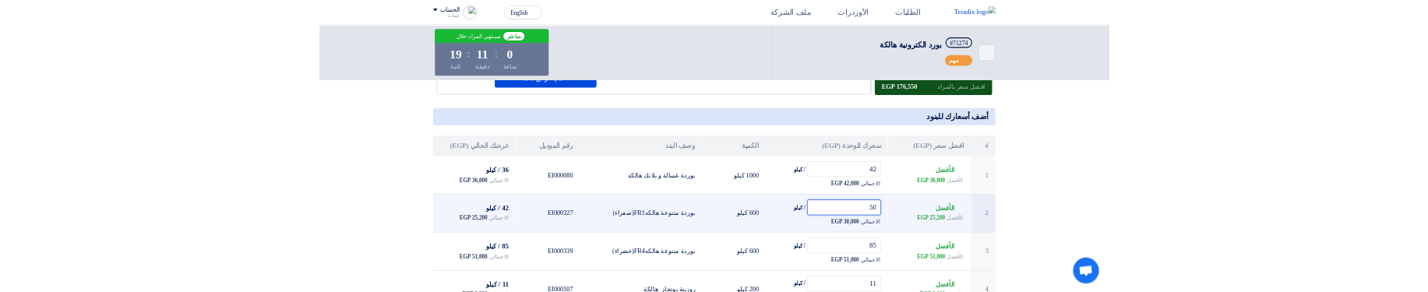
scroll to position [192, 0]
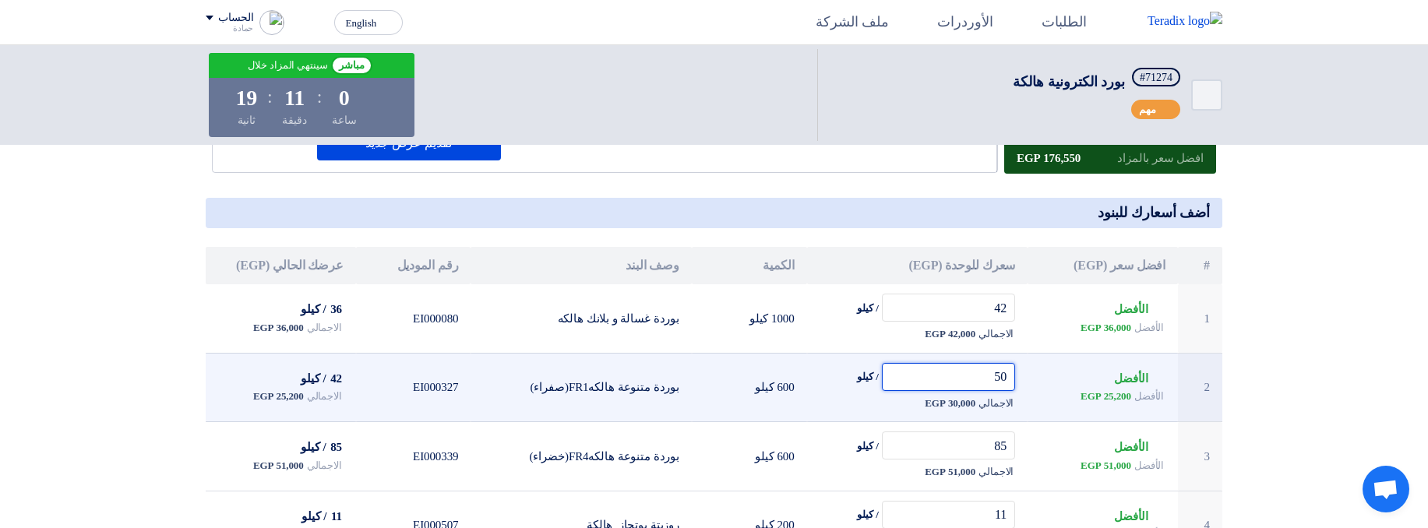
type input "50"
click at [920, 435] on input "85" at bounding box center [949, 446] width 134 height 28
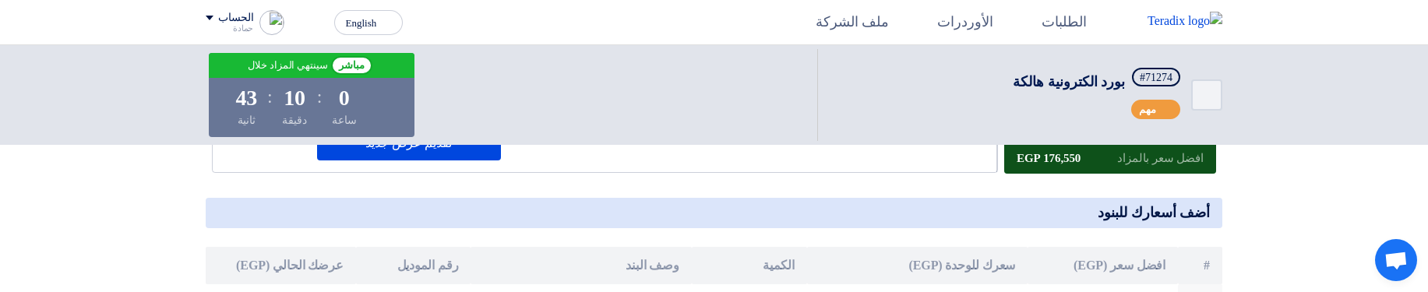
type input "36"
type input "42"
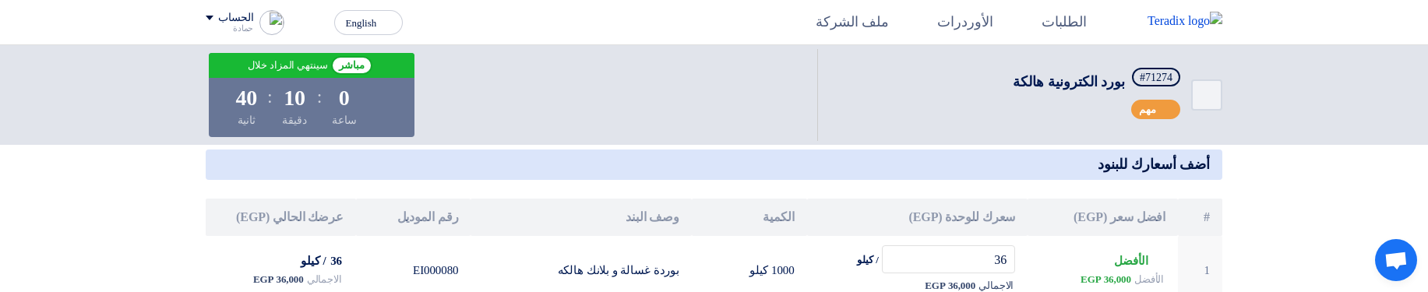
scroll to position [241, 0]
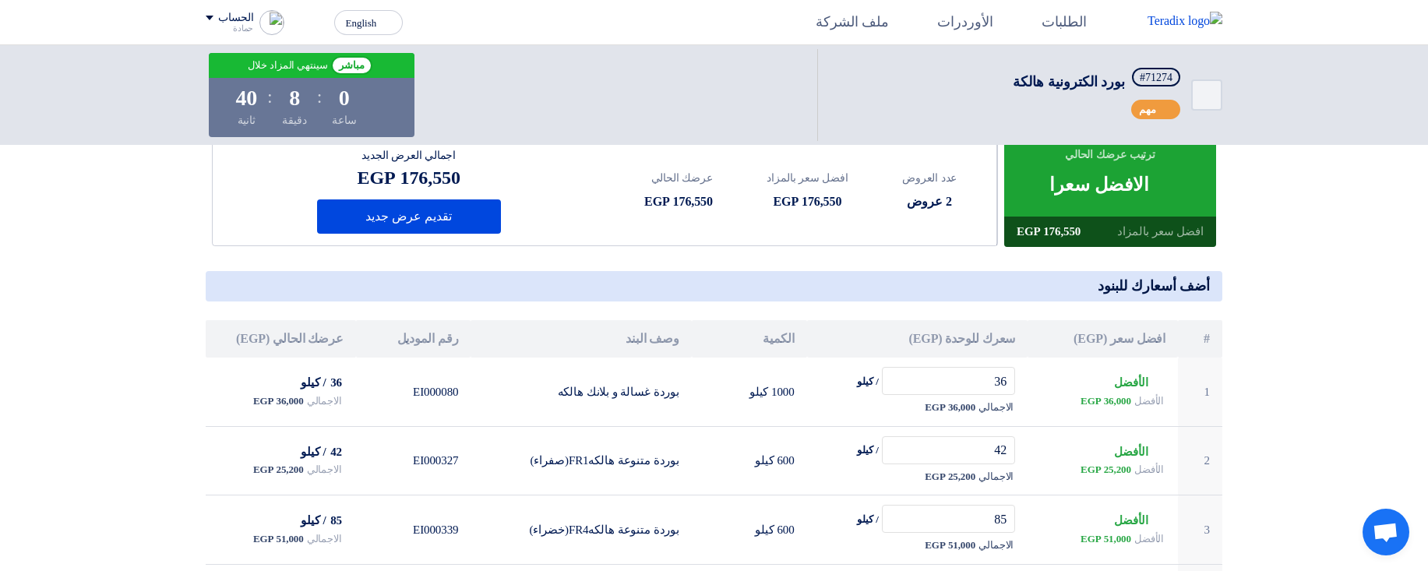
scroll to position [140, 0]
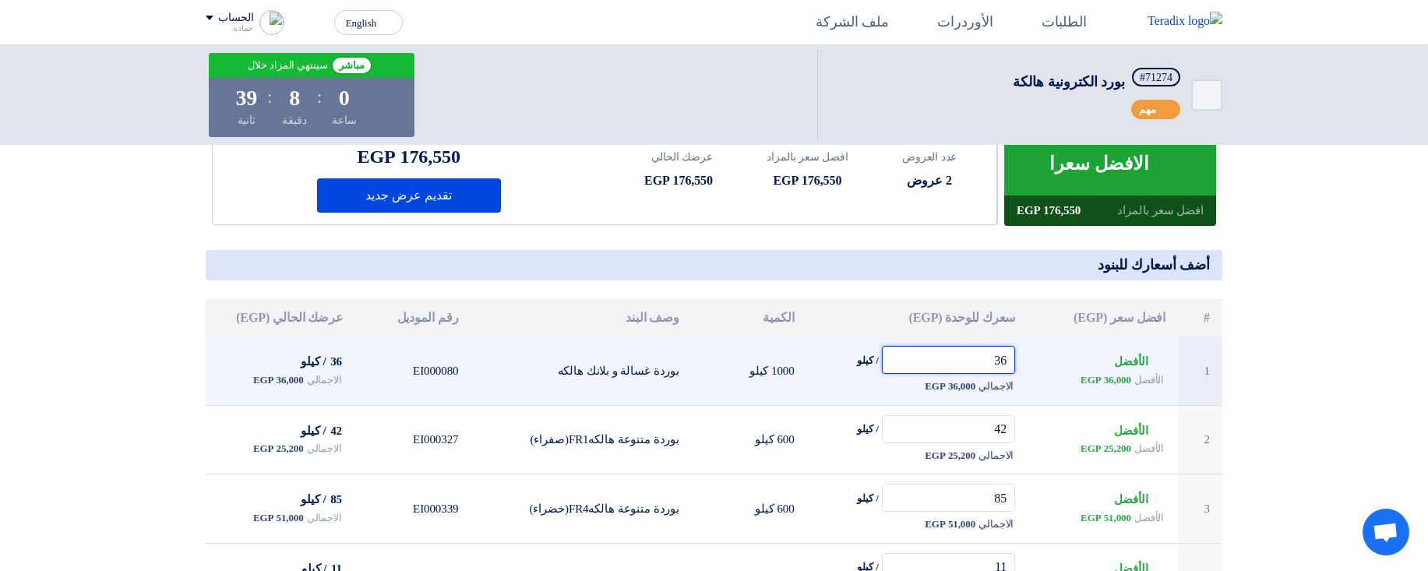
click at [945, 361] on input "36" at bounding box center [949, 360] width 134 height 28
type input "42"
type input "50"
type input "90"
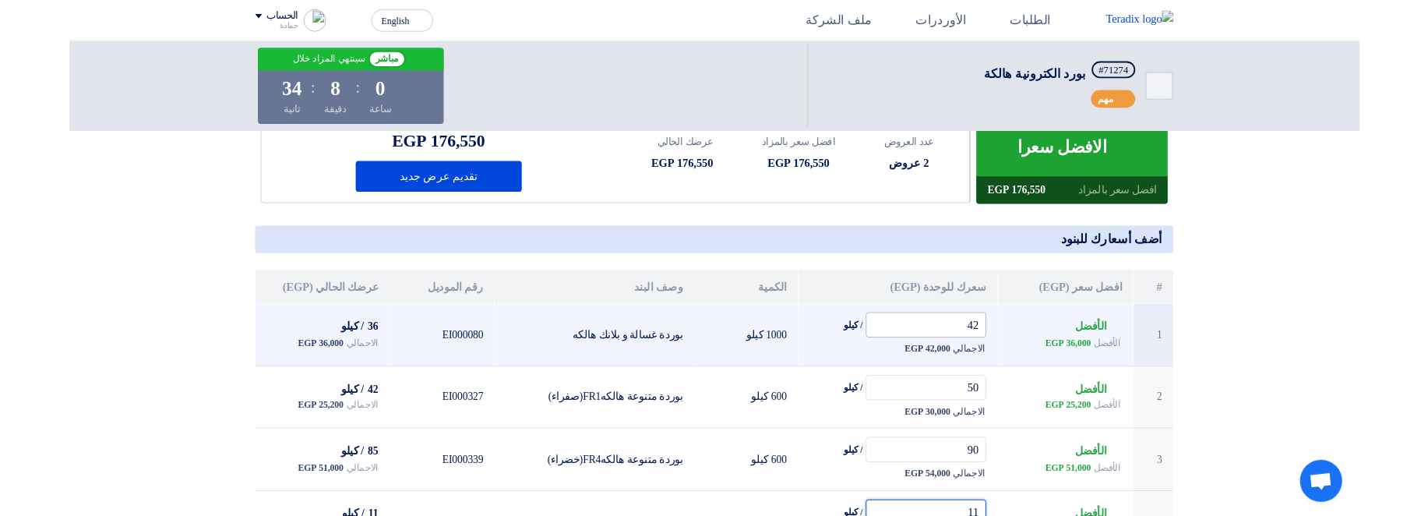
scroll to position [150, 0]
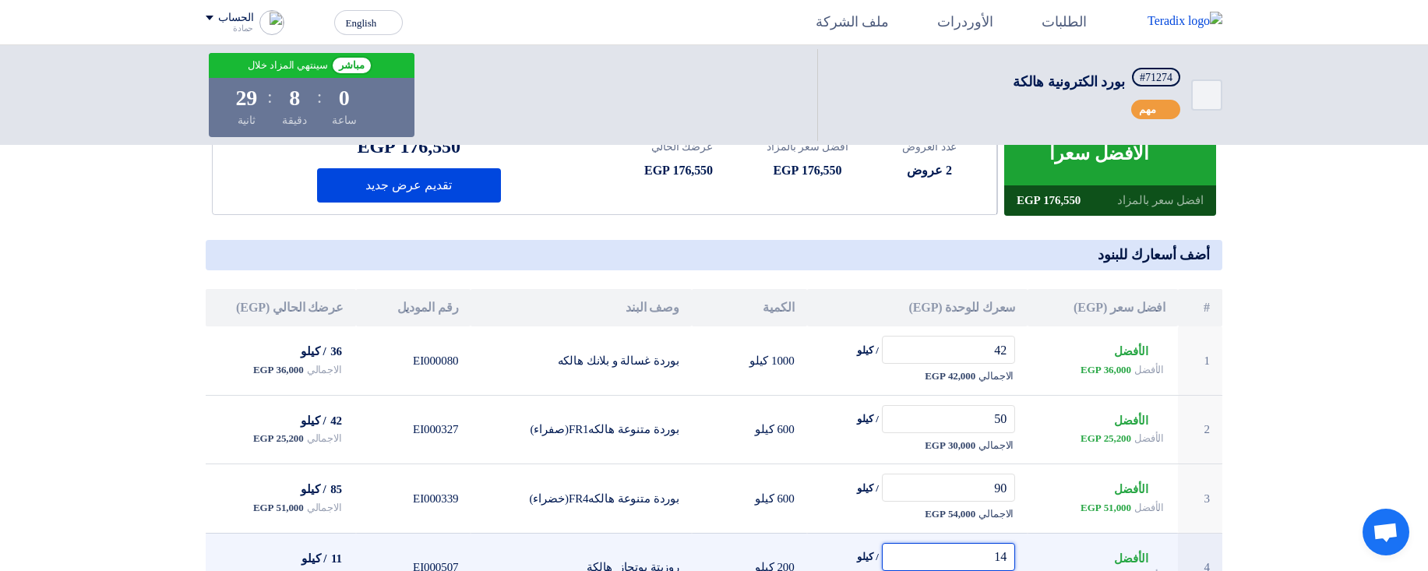
type input "14"
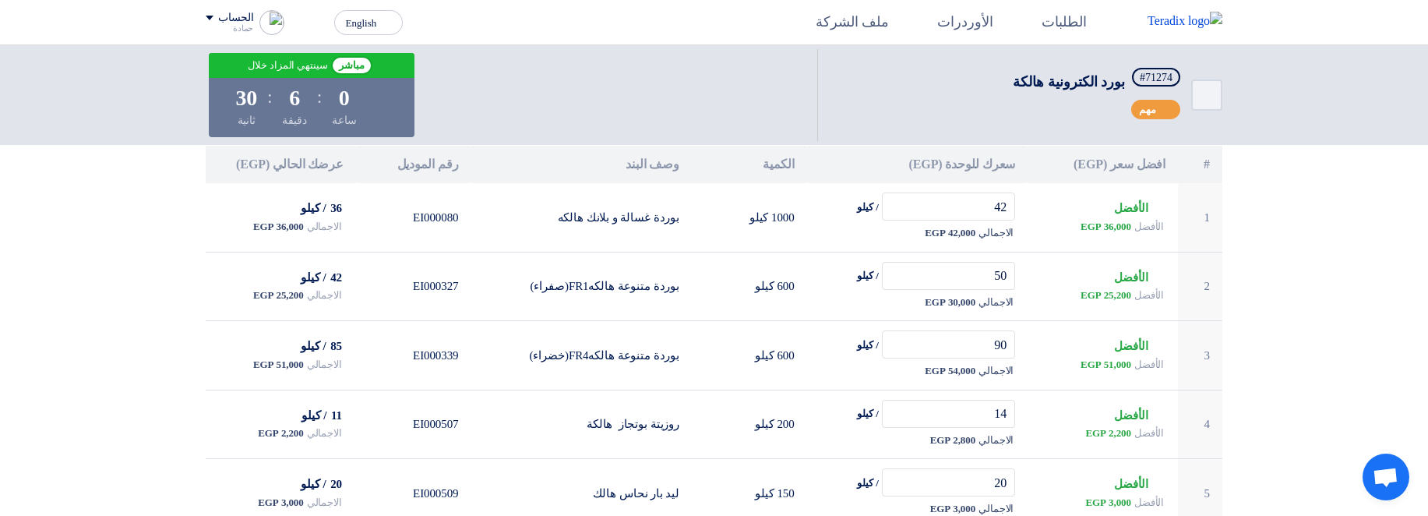
scroll to position [287, 0]
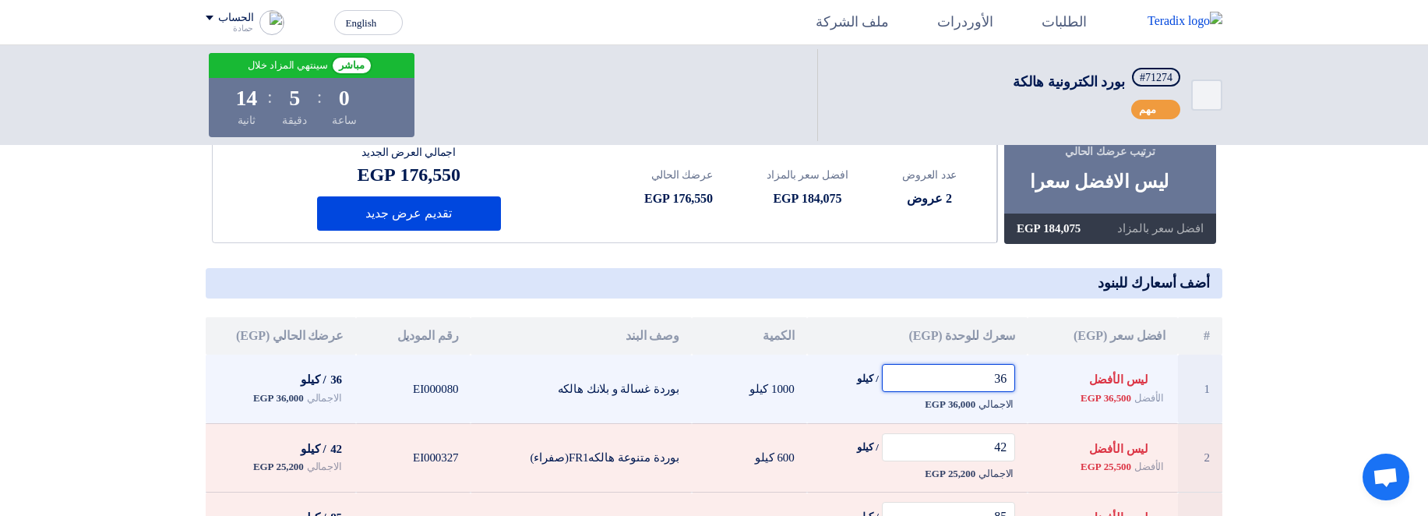
click at [953, 368] on input "36" at bounding box center [949, 378] width 134 height 28
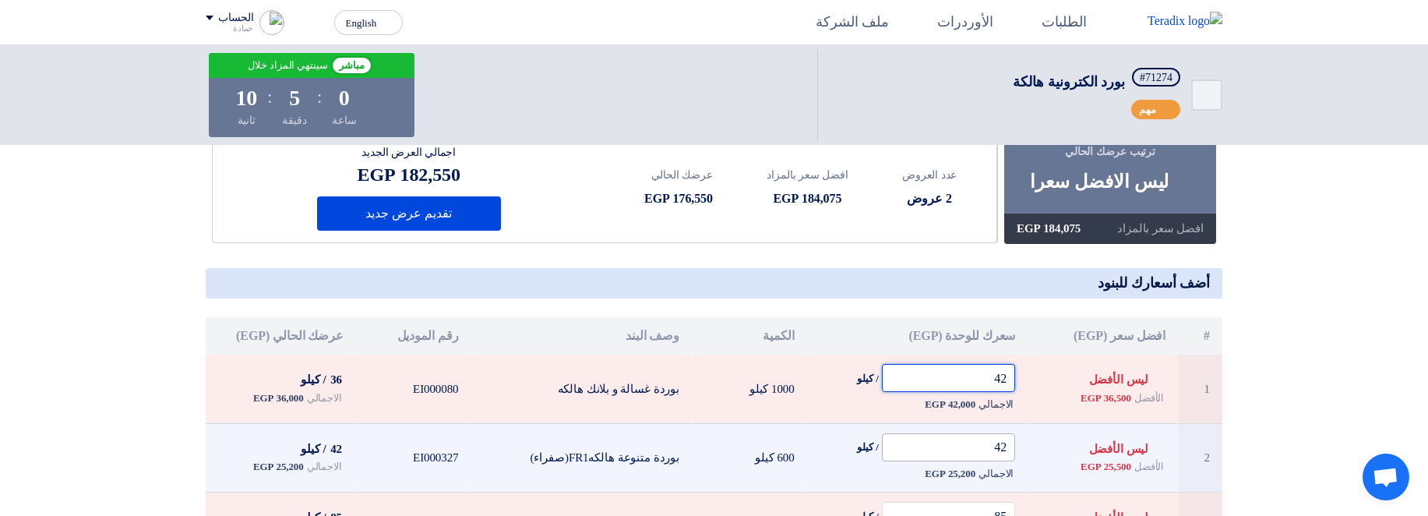
type input "42"
click at [967, 446] on input "42" at bounding box center [949, 447] width 134 height 28
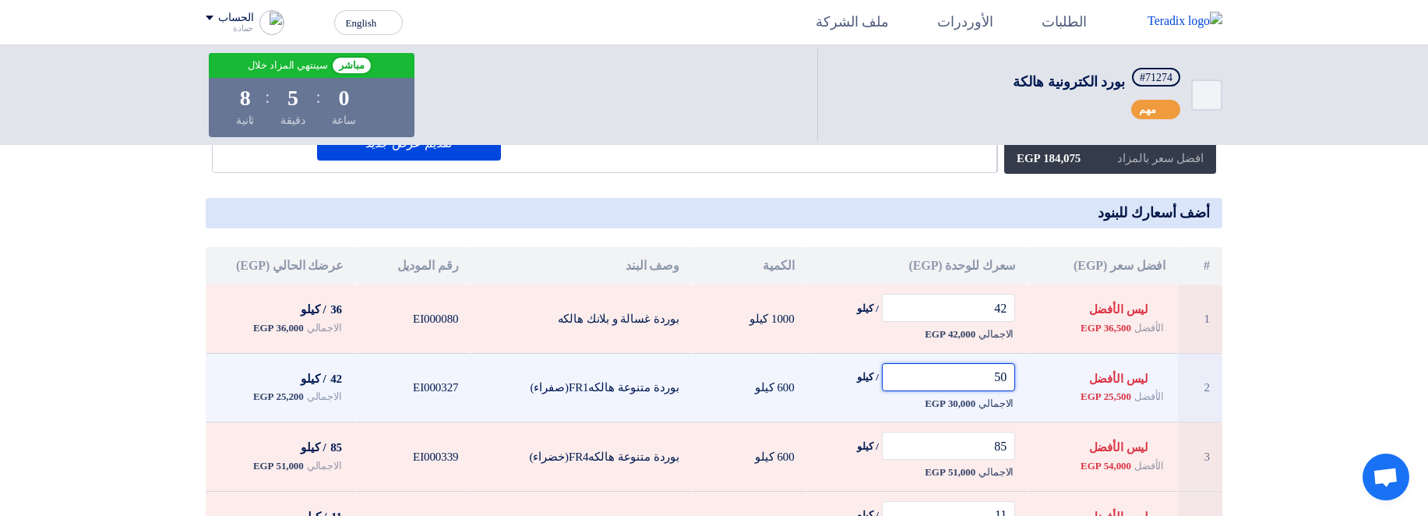
scroll to position [204, 0]
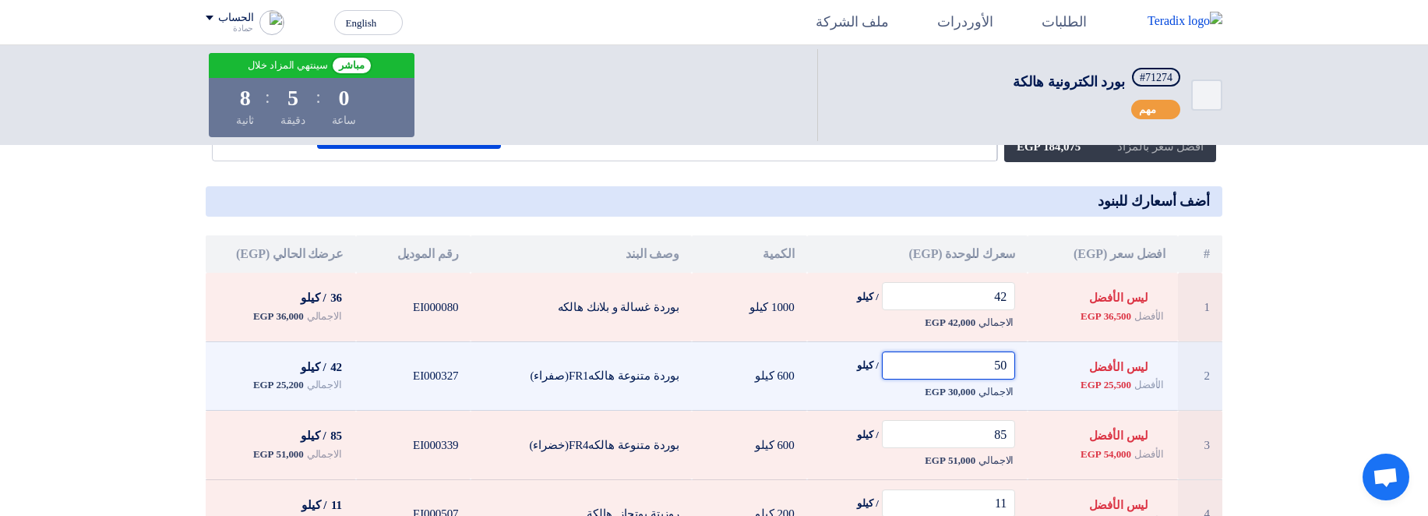
type input "50"
click at [967, 446] on input "85" at bounding box center [949, 434] width 134 height 28
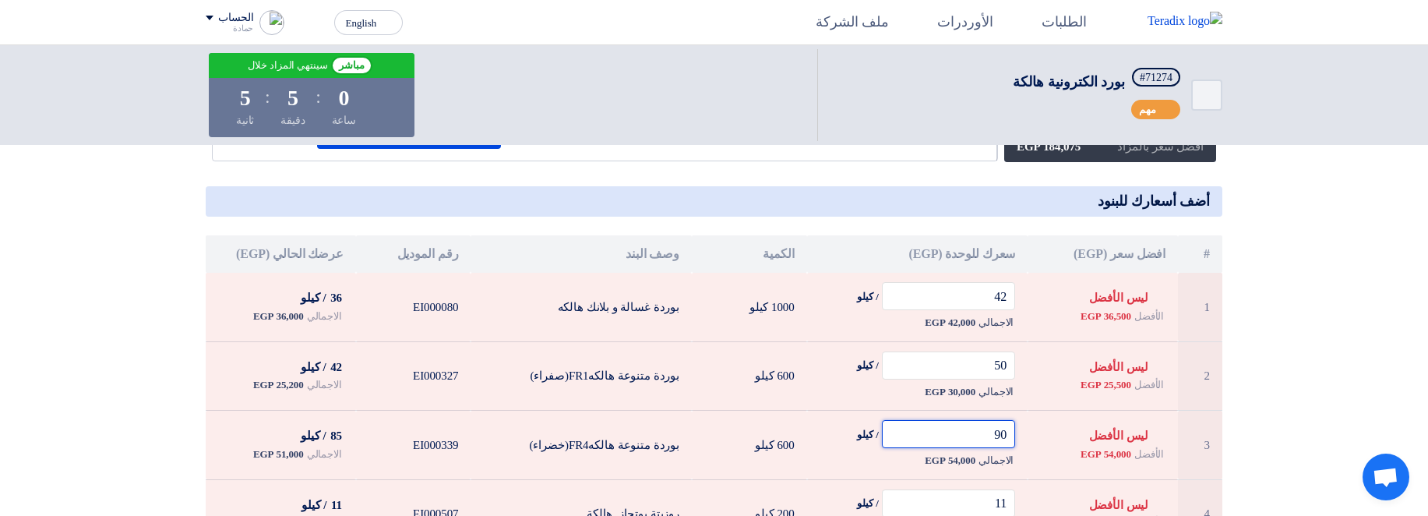
type input "90"
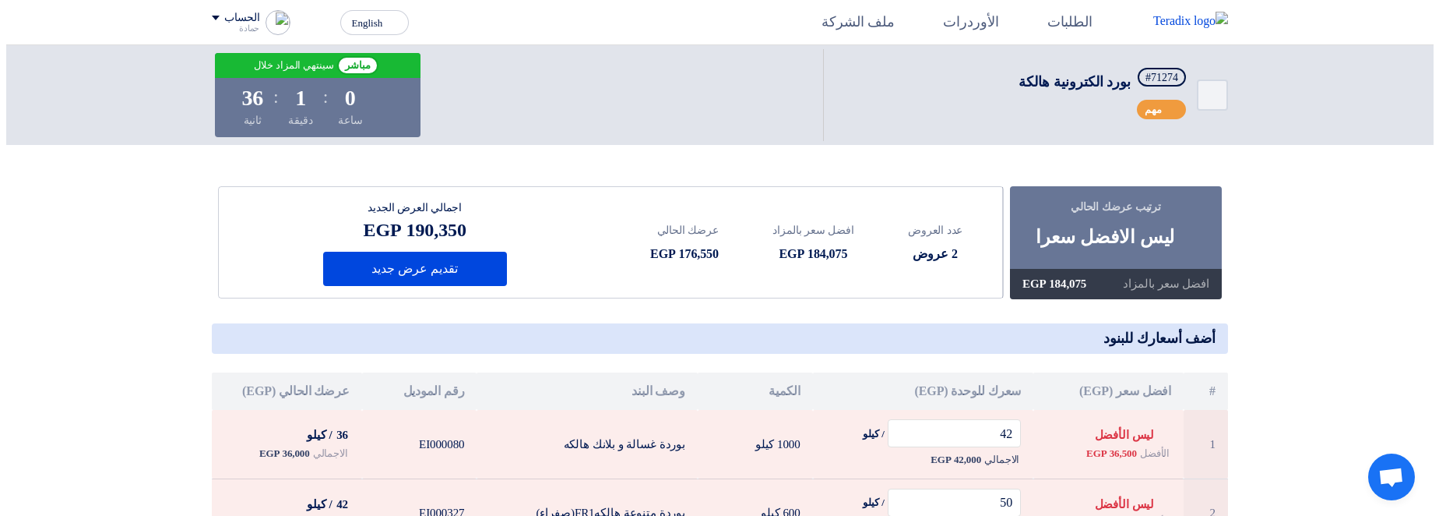
scroll to position [0, 0]
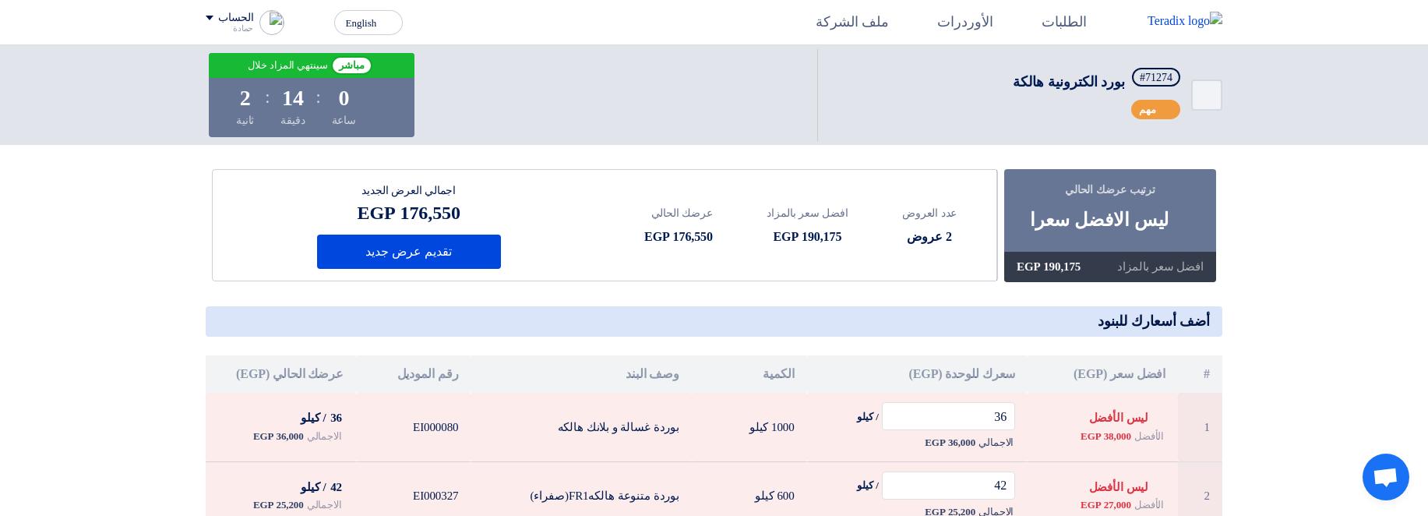
scroll to position [86, 0]
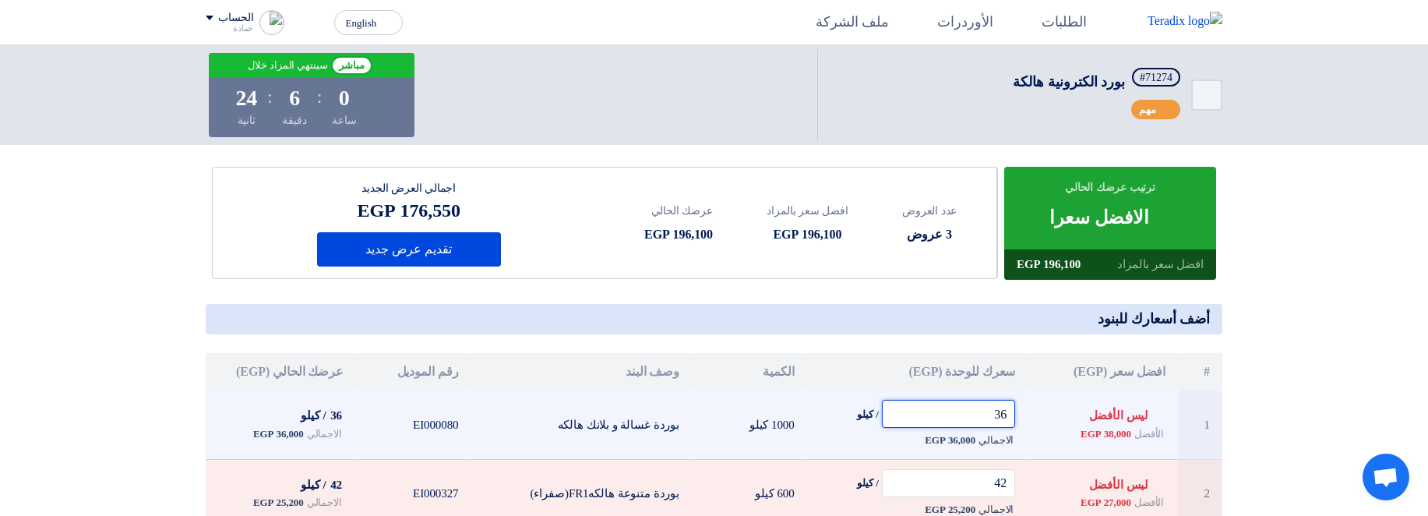
click at [949, 413] on input "36" at bounding box center [949, 414] width 134 height 28
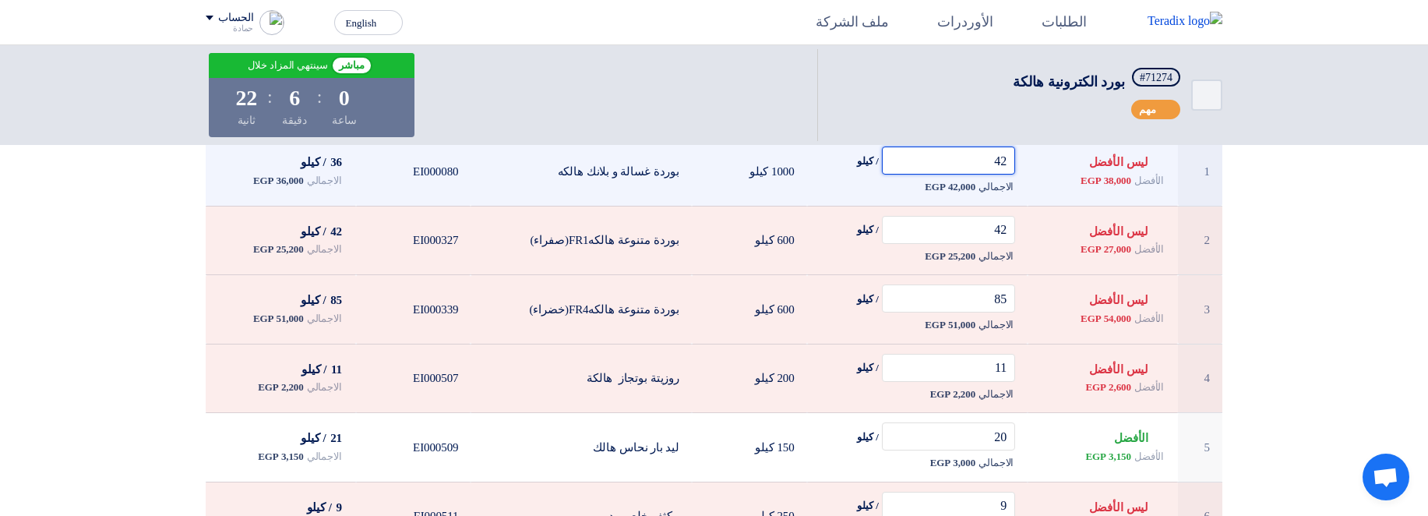
scroll to position [342, 0]
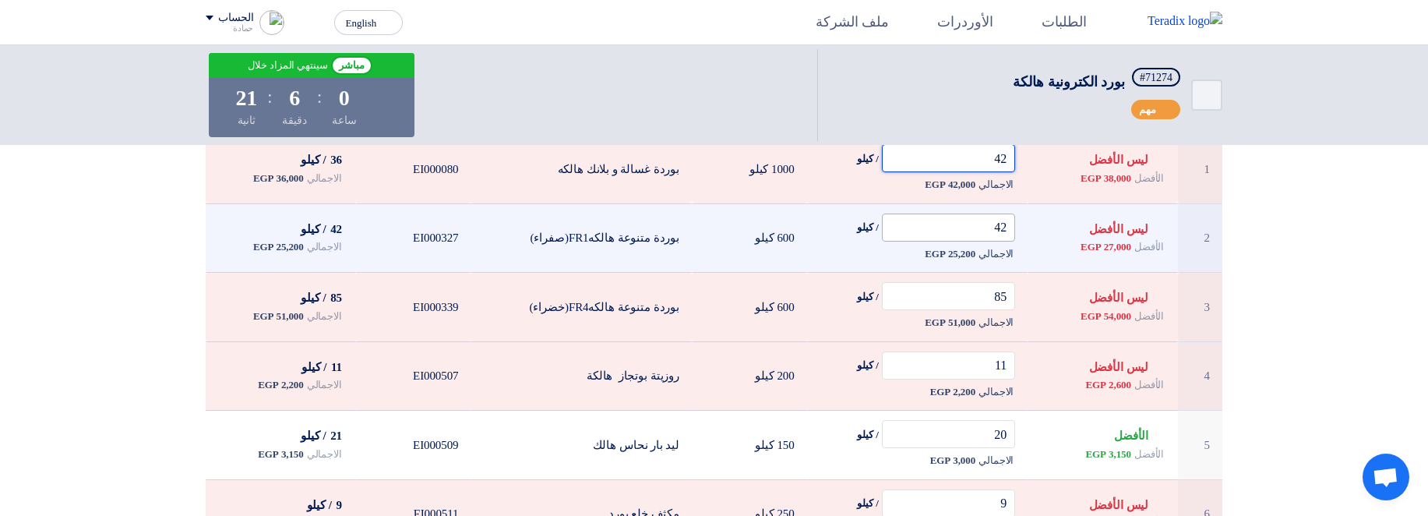
type input "42"
click at [971, 227] on input "42" at bounding box center [949, 227] width 134 height 28
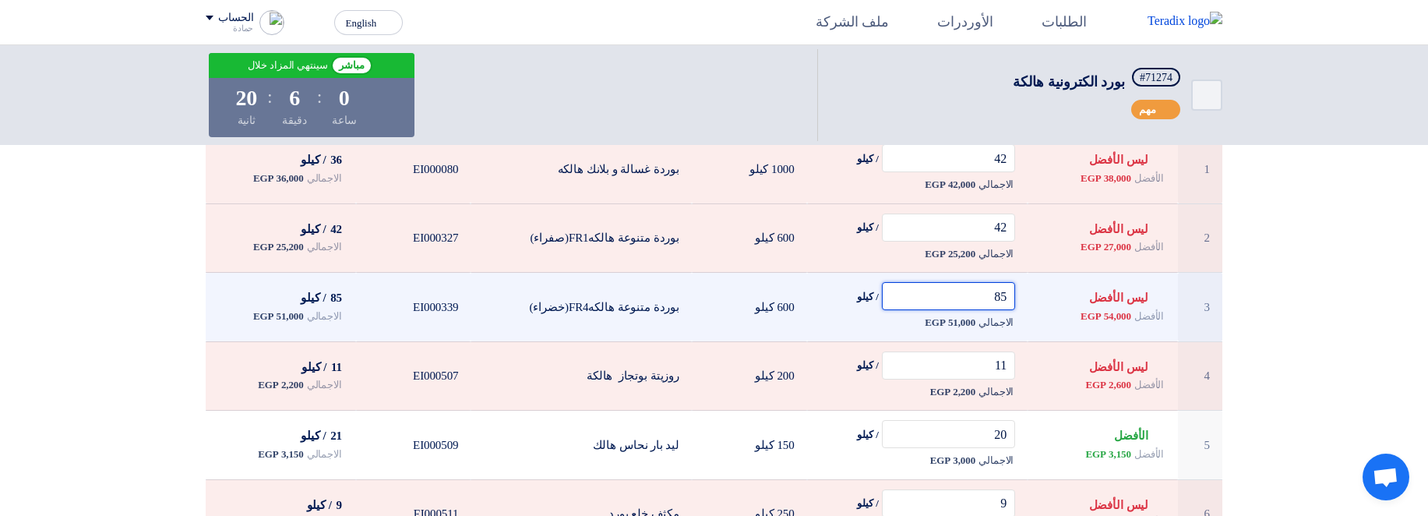
click at [970, 297] on input "85" at bounding box center [949, 296] width 134 height 28
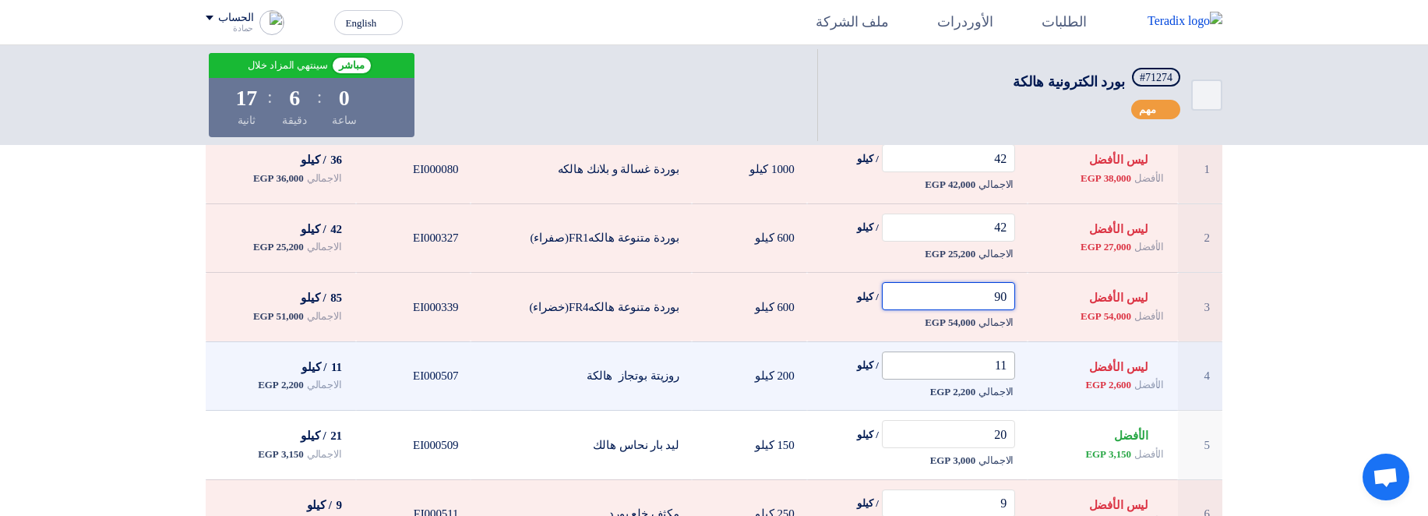
type input "90"
click at [955, 376] on input "11" at bounding box center [949, 365] width 134 height 28
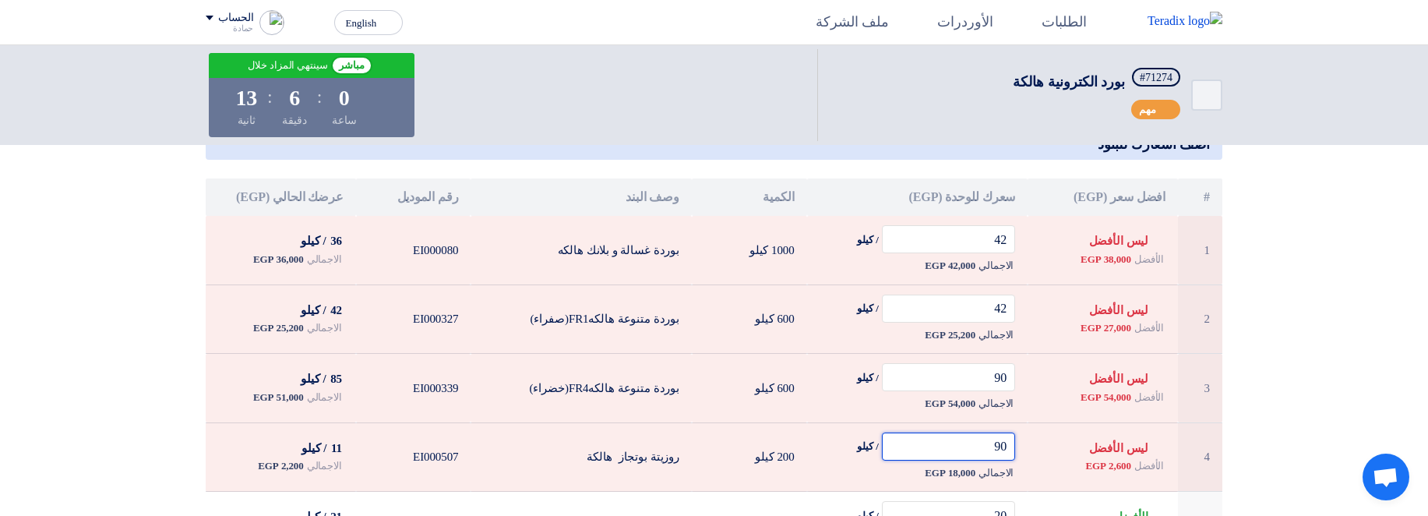
scroll to position [265, 0]
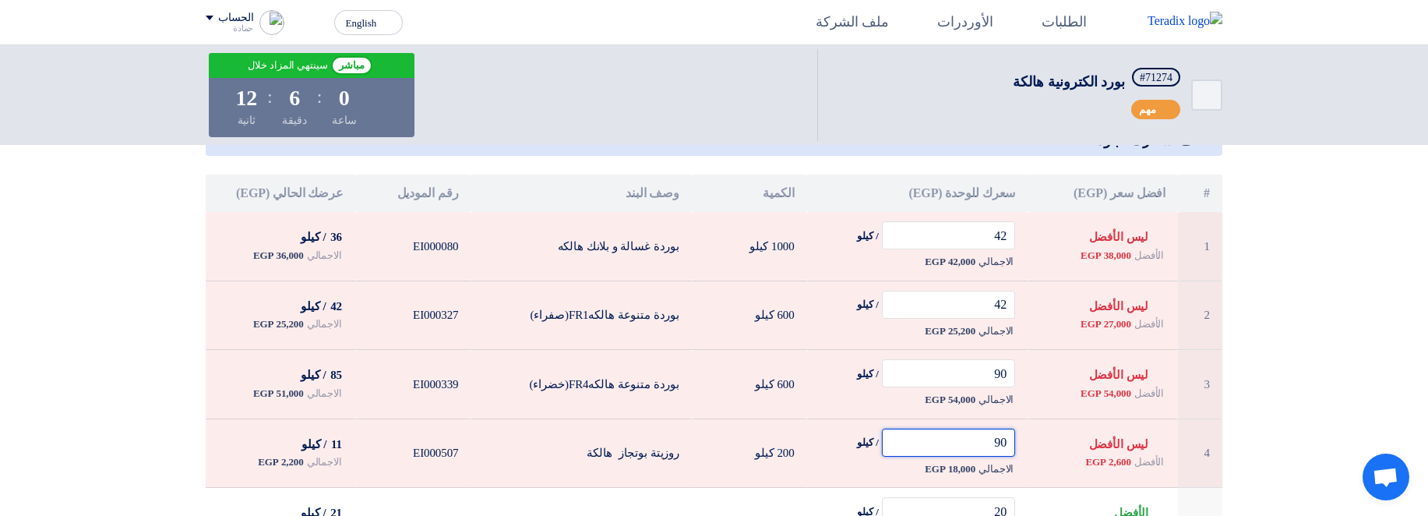
type input "90"
click at [1027, 202] on th "سعرك للوحدة (EGP)" at bounding box center [917, 192] width 221 height 37
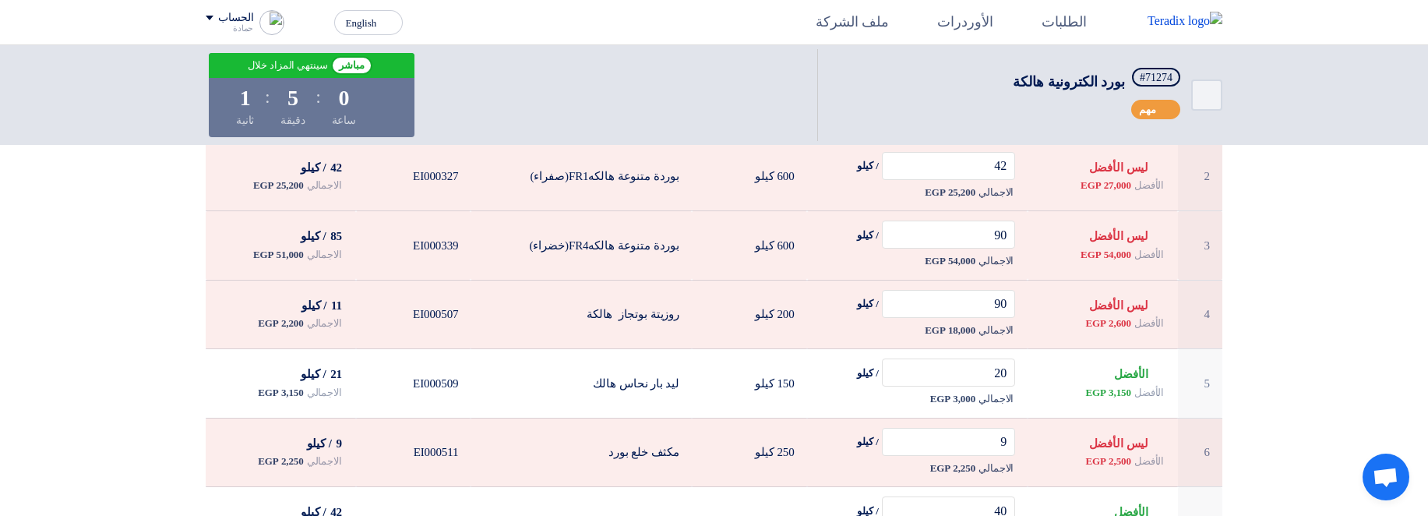
scroll to position [0, 0]
